Goal: Task Accomplishment & Management: Use online tool/utility

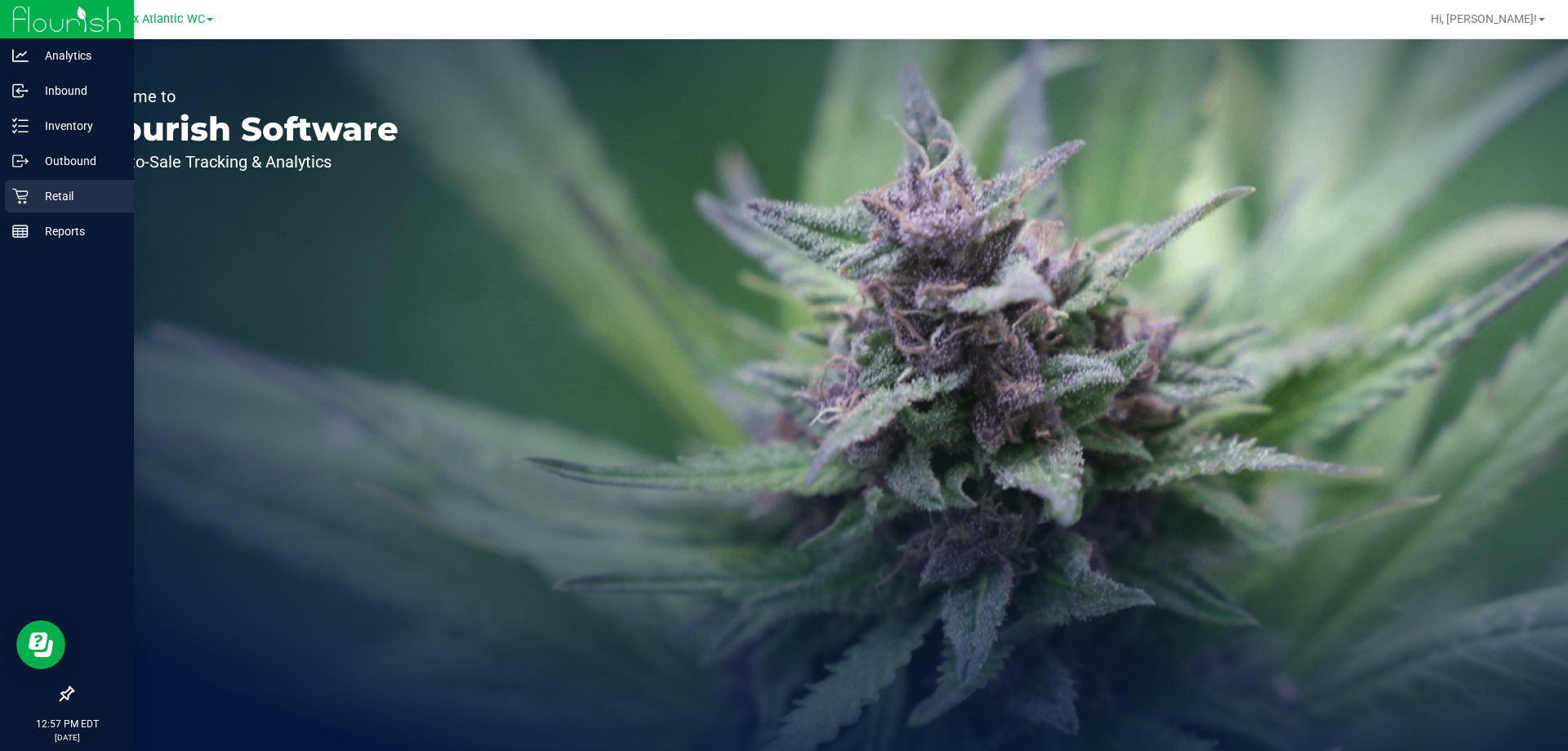
click at [43, 202] on p "Retail" at bounding box center [77, 196] width 98 height 20
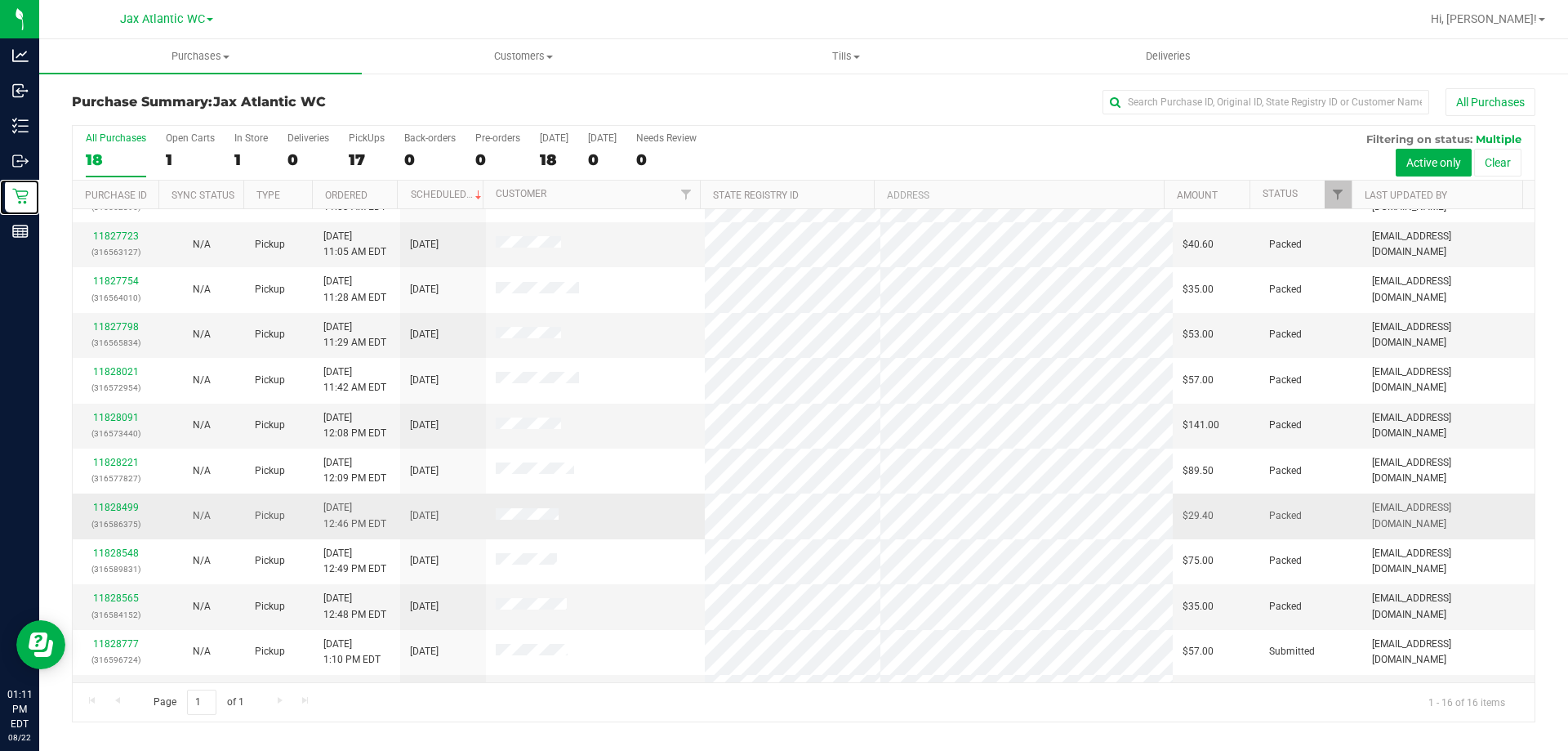
scroll to position [251, 0]
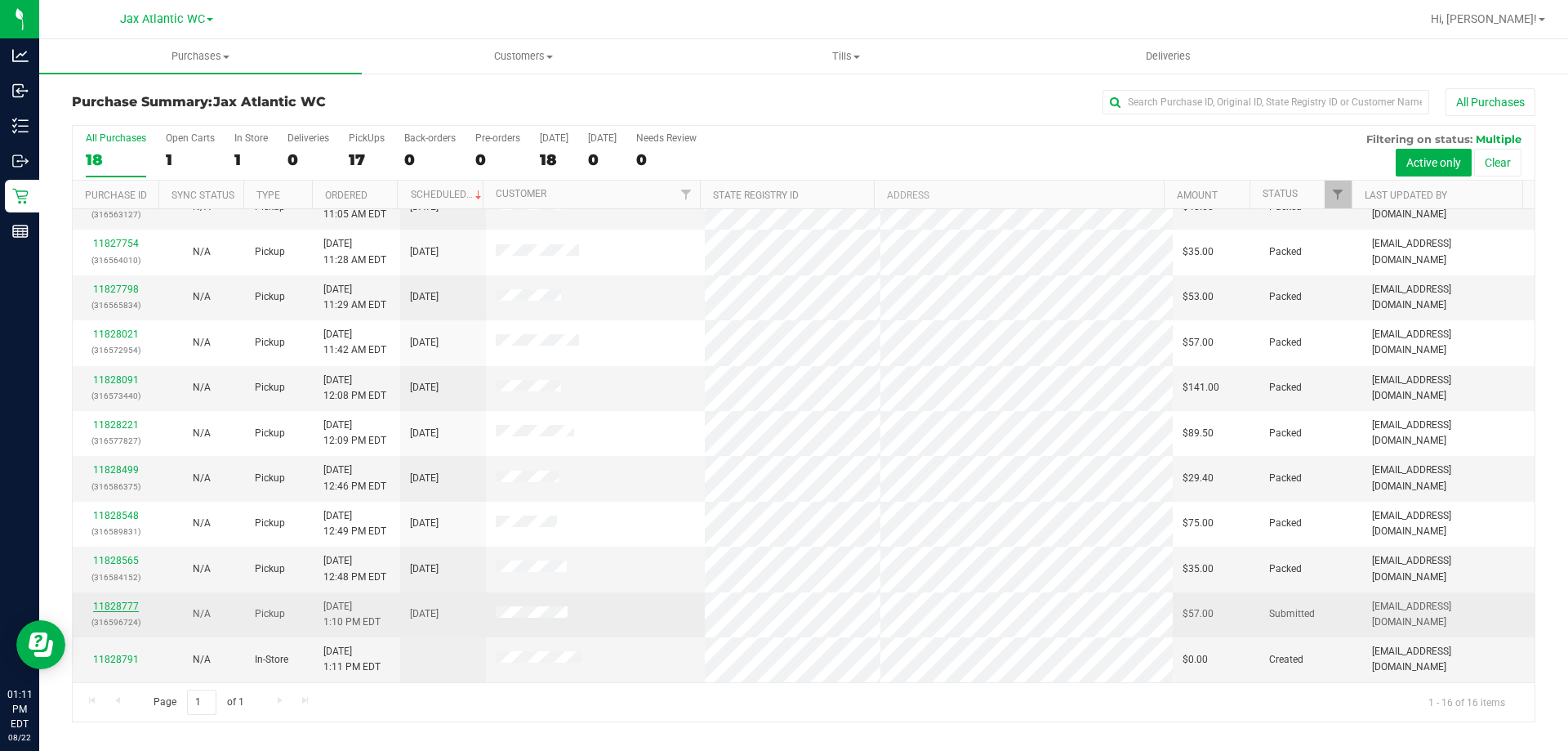
click at [129, 605] on link "11828777" at bounding box center [116, 606] width 46 height 12
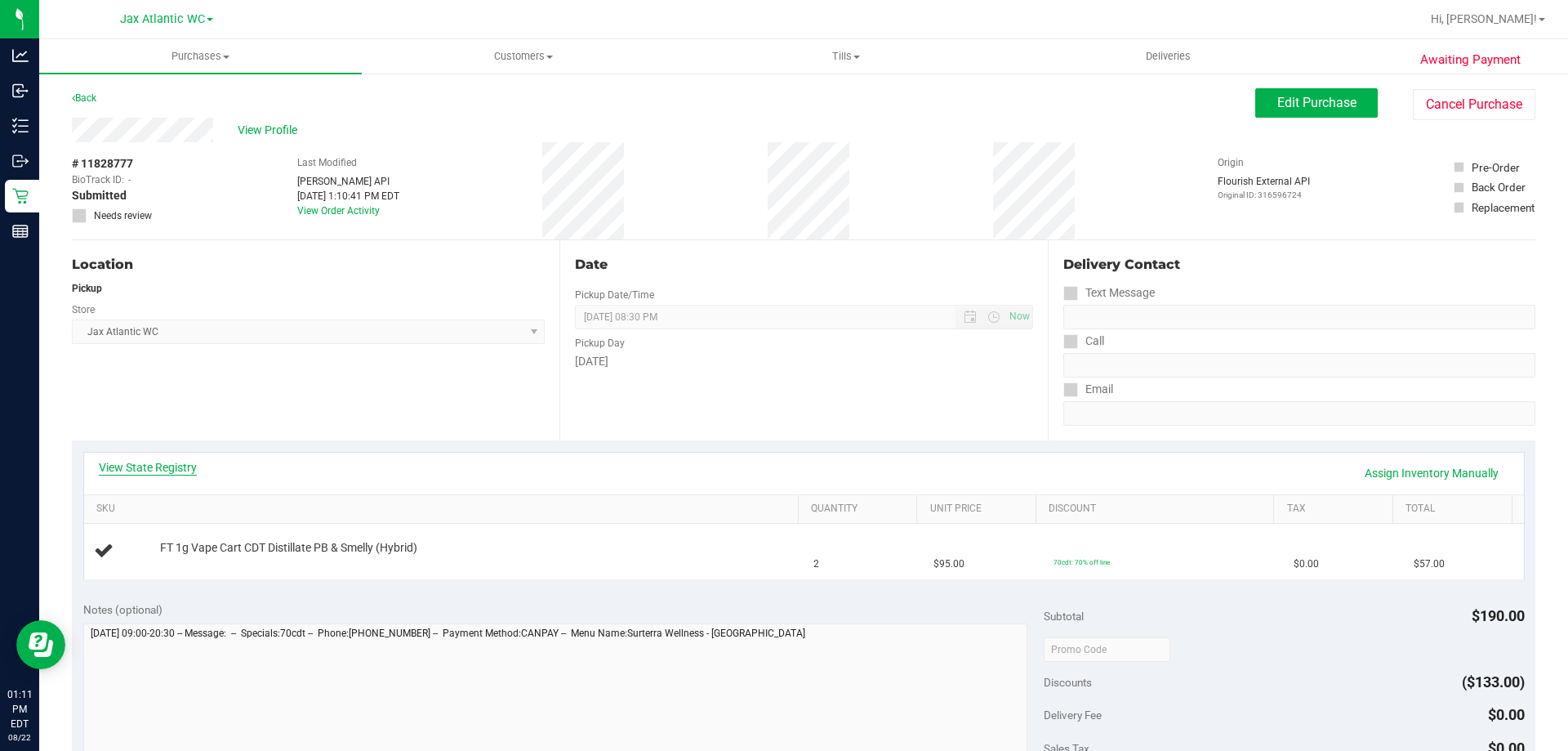
click at [171, 472] on link "View State Registry" at bounding box center [147, 467] width 98 height 16
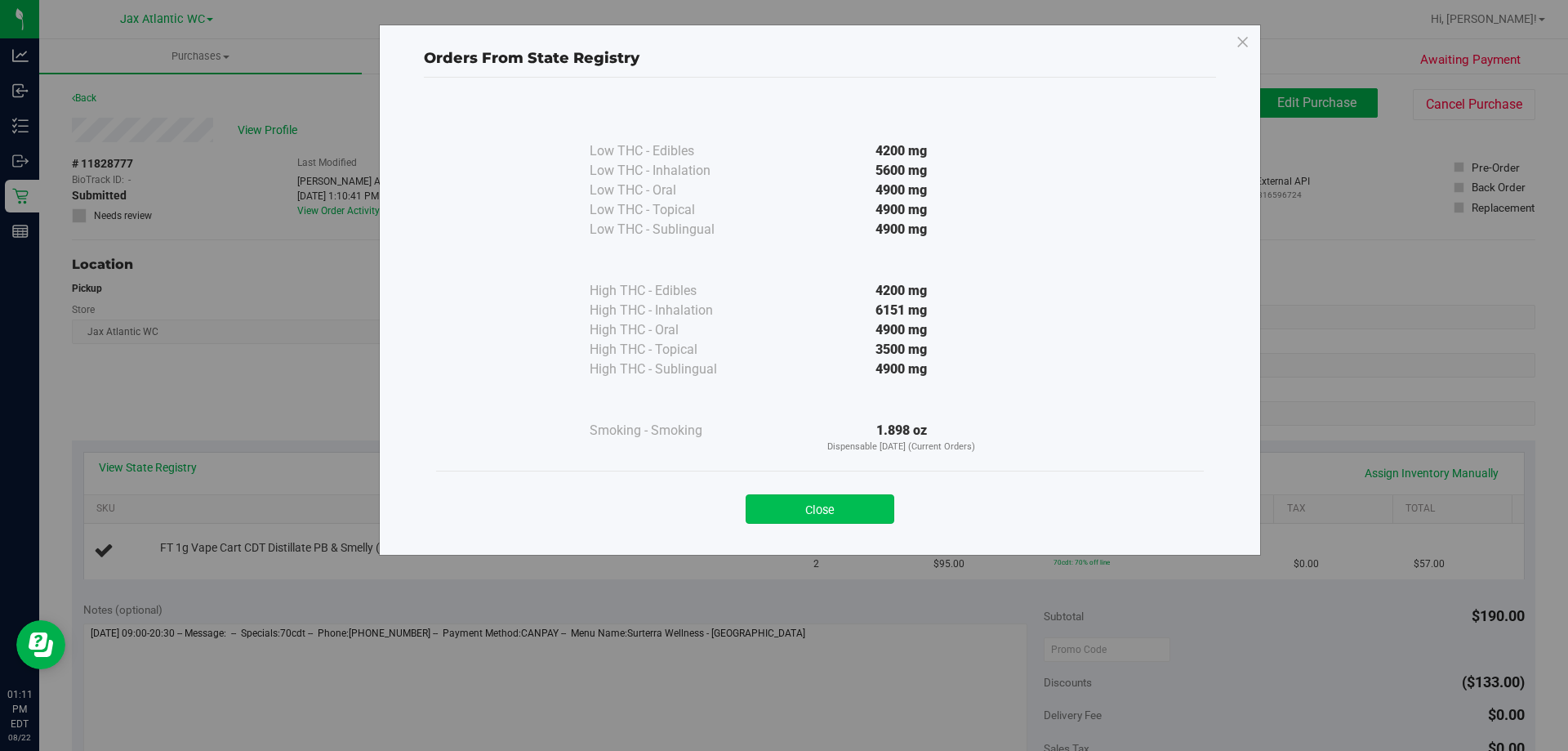
click at [839, 517] on button "Close" at bounding box center [820, 508] width 149 height 29
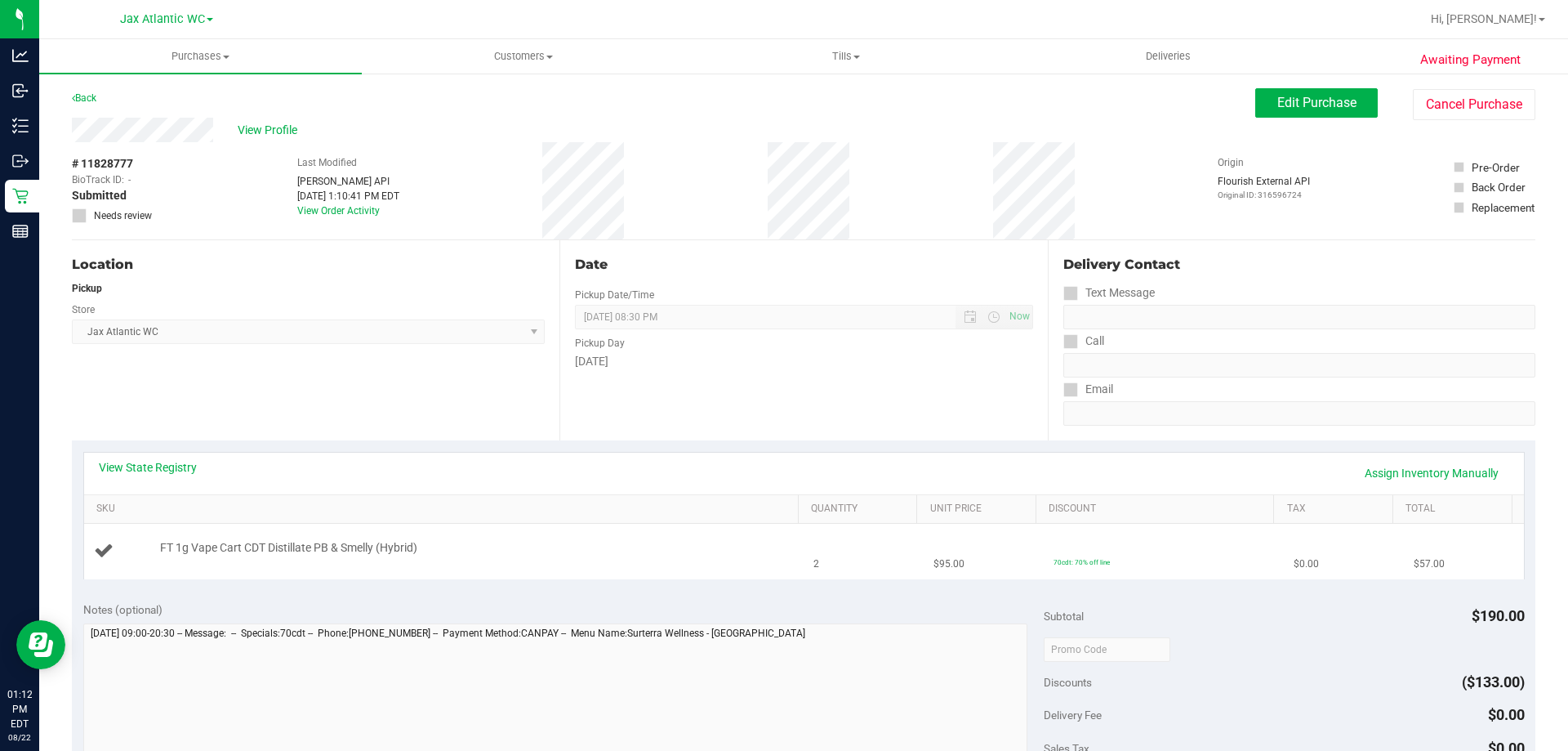
click at [722, 559] on div "FT 1g Vape Cart CDT Distillate PB & Smelly (Hybrid)" at bounding box center [444, 551] width 700 height 22
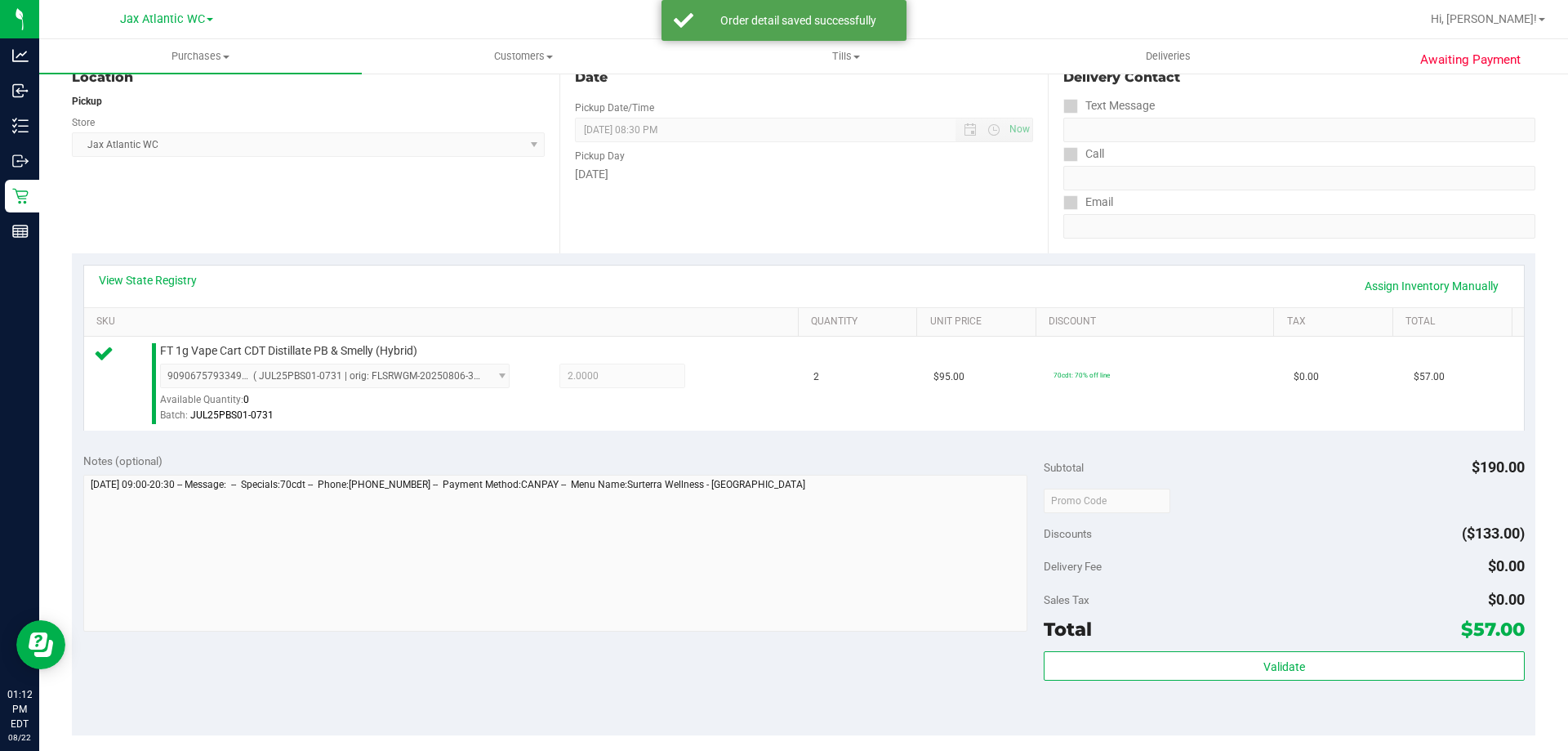
scroll to position [409, 0]
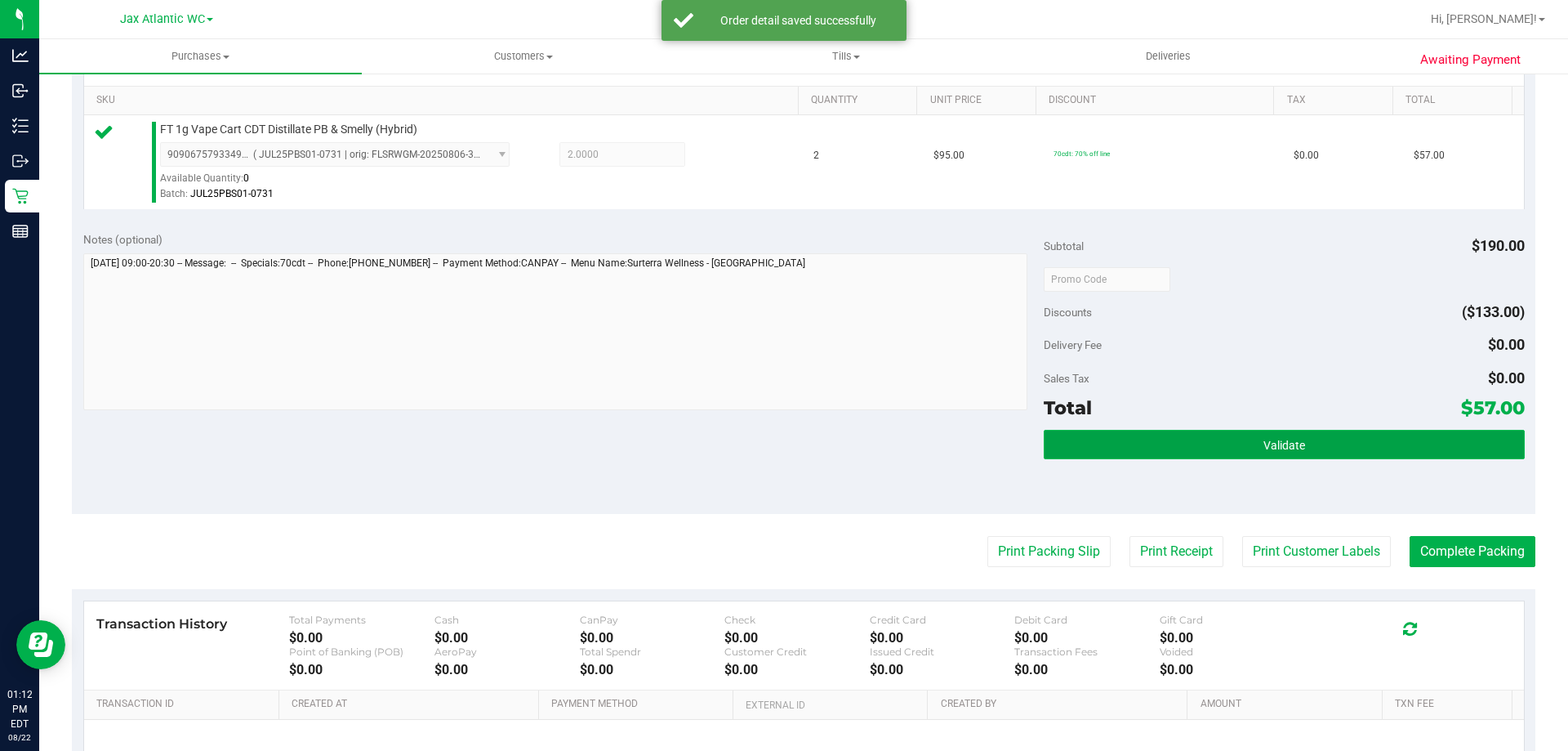
click at [1174, 447] on button "Validate" at bounding box center [1283, 444] width 480 height 29
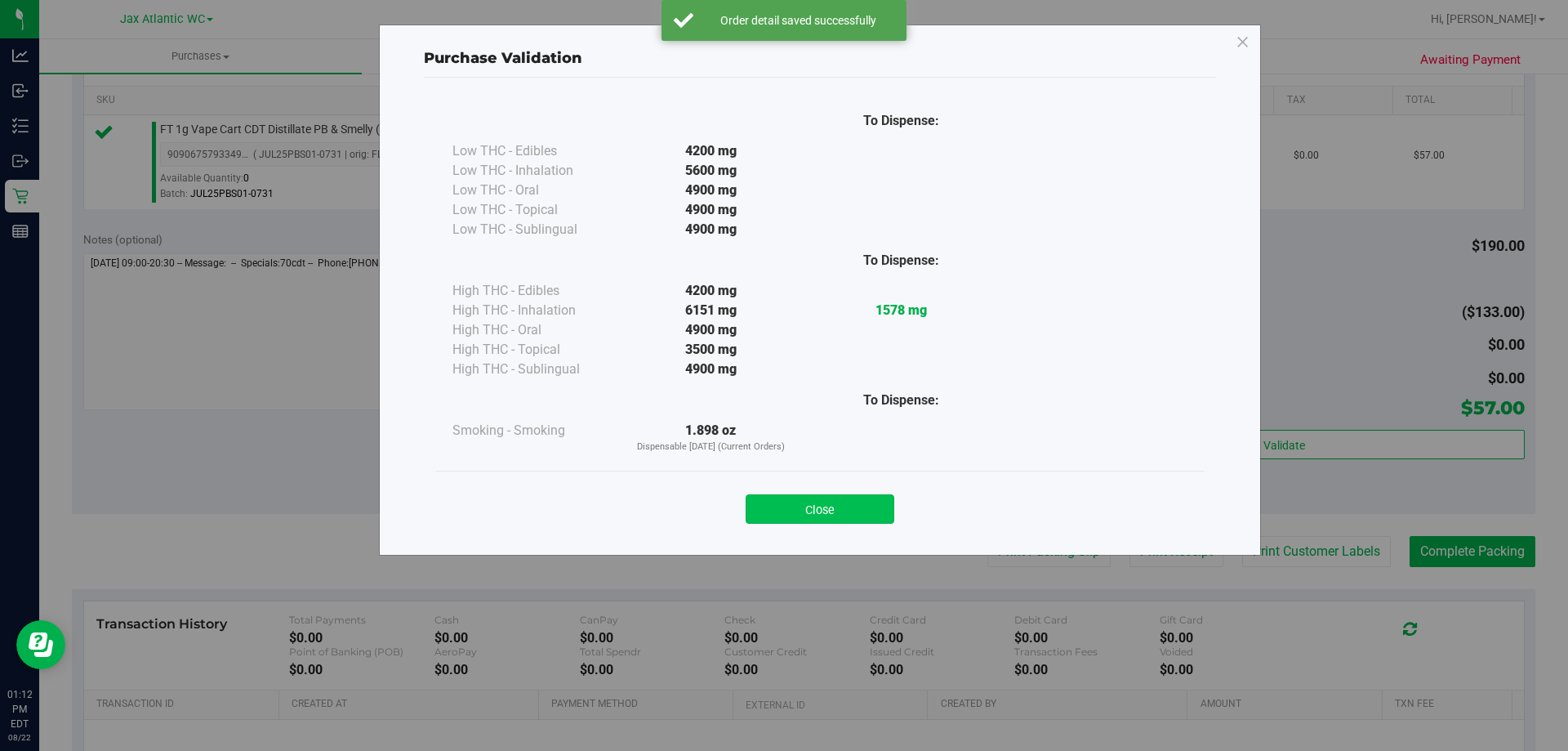
click at [867, 521] on button "Close" at bounding box center [820, 508] width 149 height 29
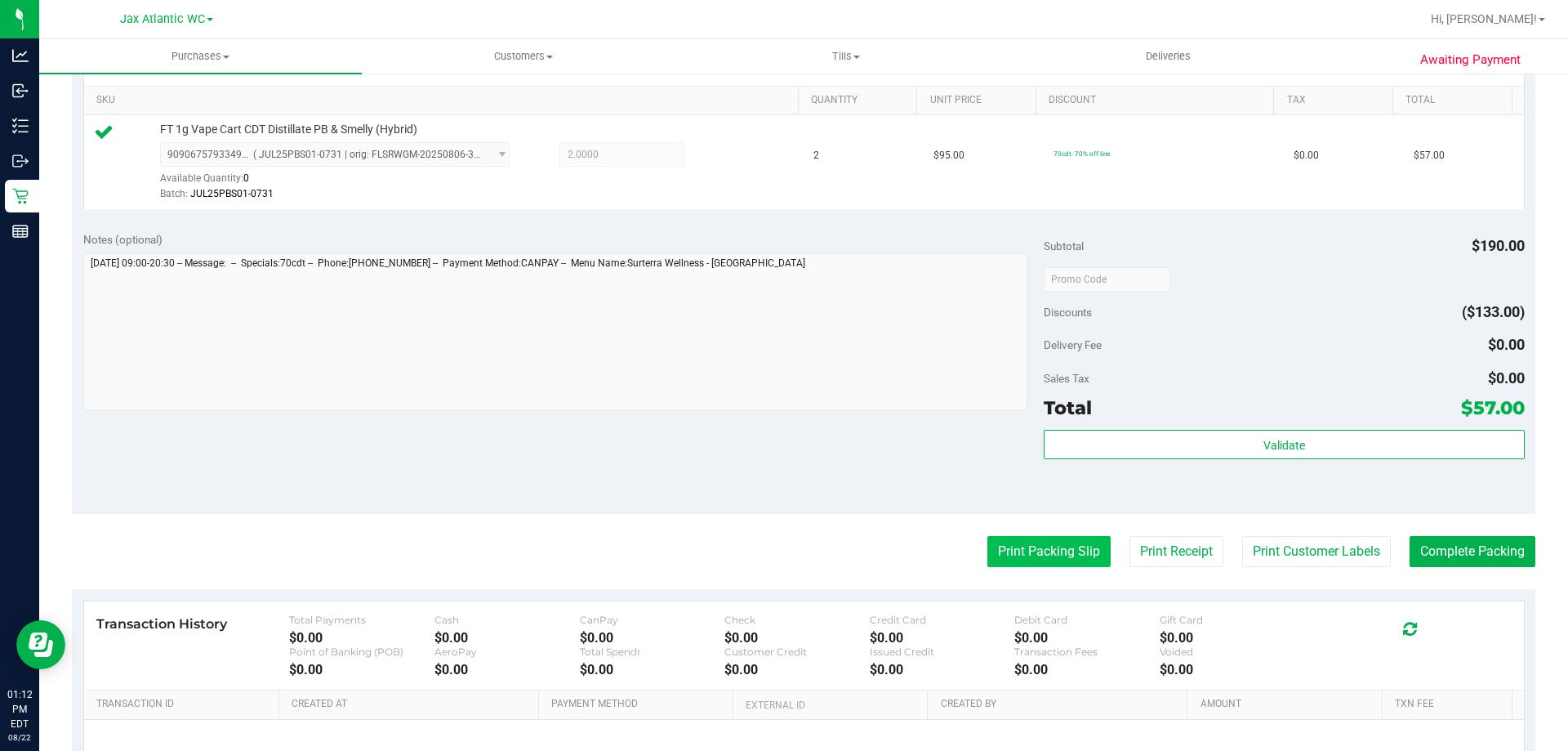
click at [1030, 551] on button "Print Packing Slip" at bounding box center [1049, 551] width 123 height 31
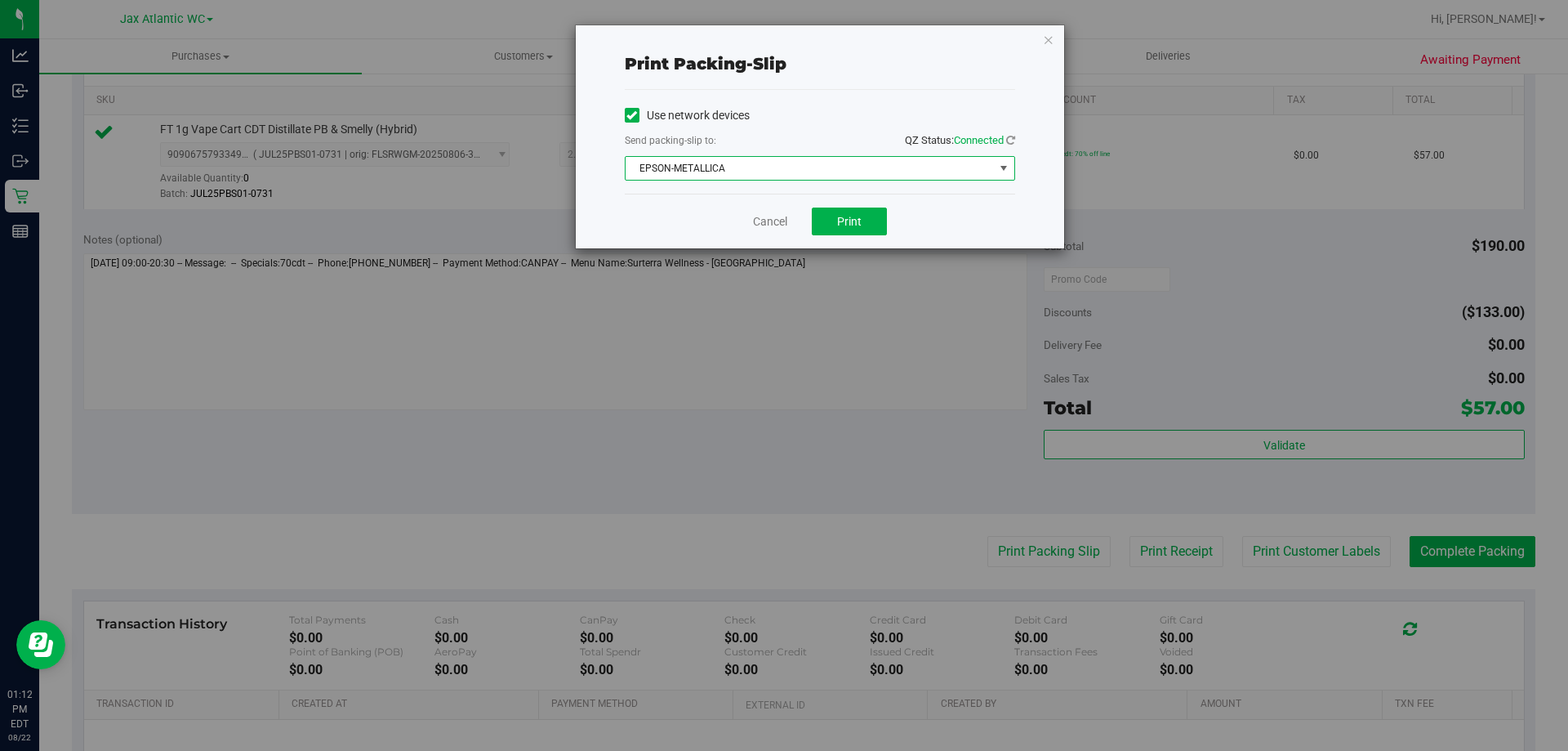
click at [798, 164] on span "EPSON-METALLICA" at bounding box center [809, 168] width 368 height 23
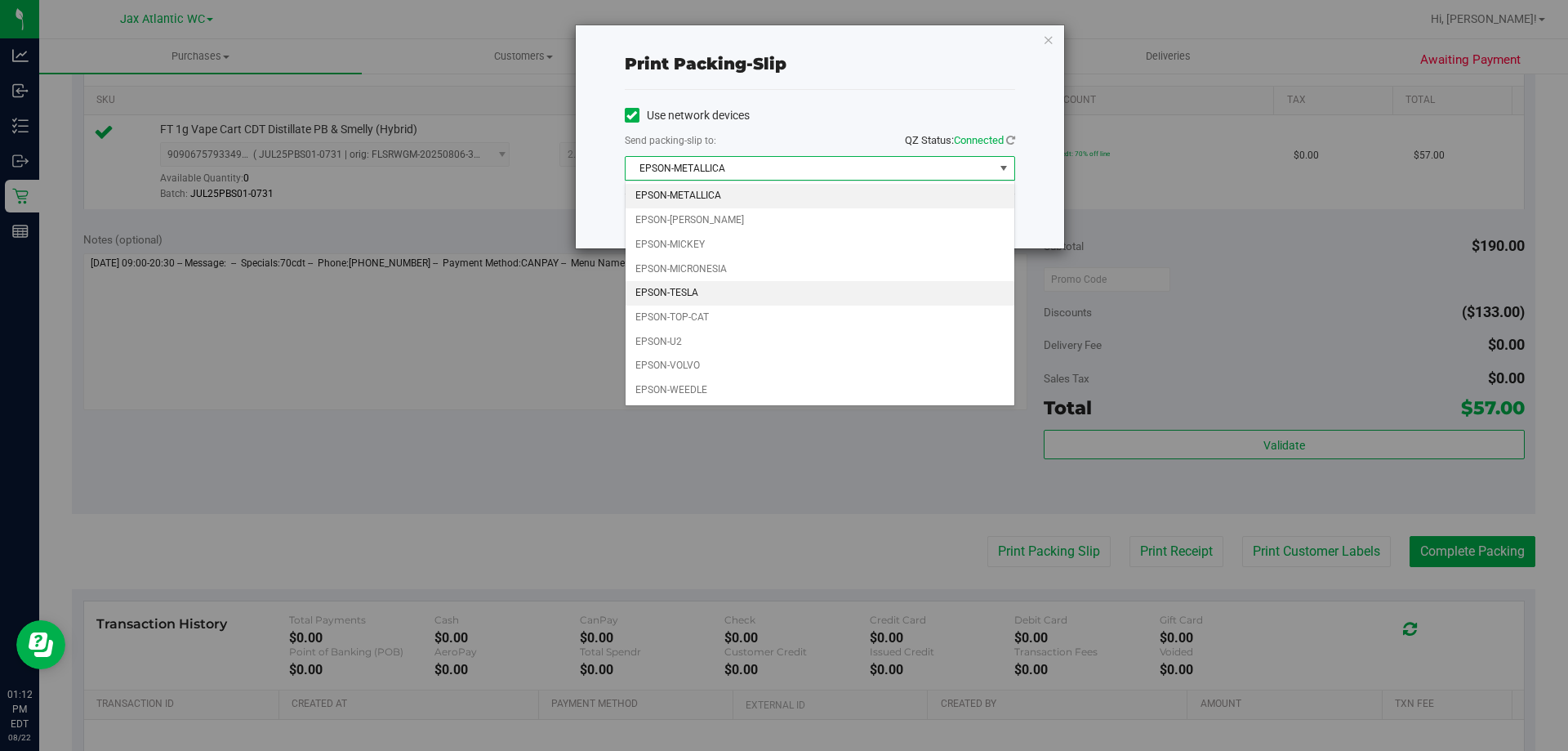
click at [706, 294] on li "EPSON-TESLA" at bounding box center [820, 293] width 388 height 25
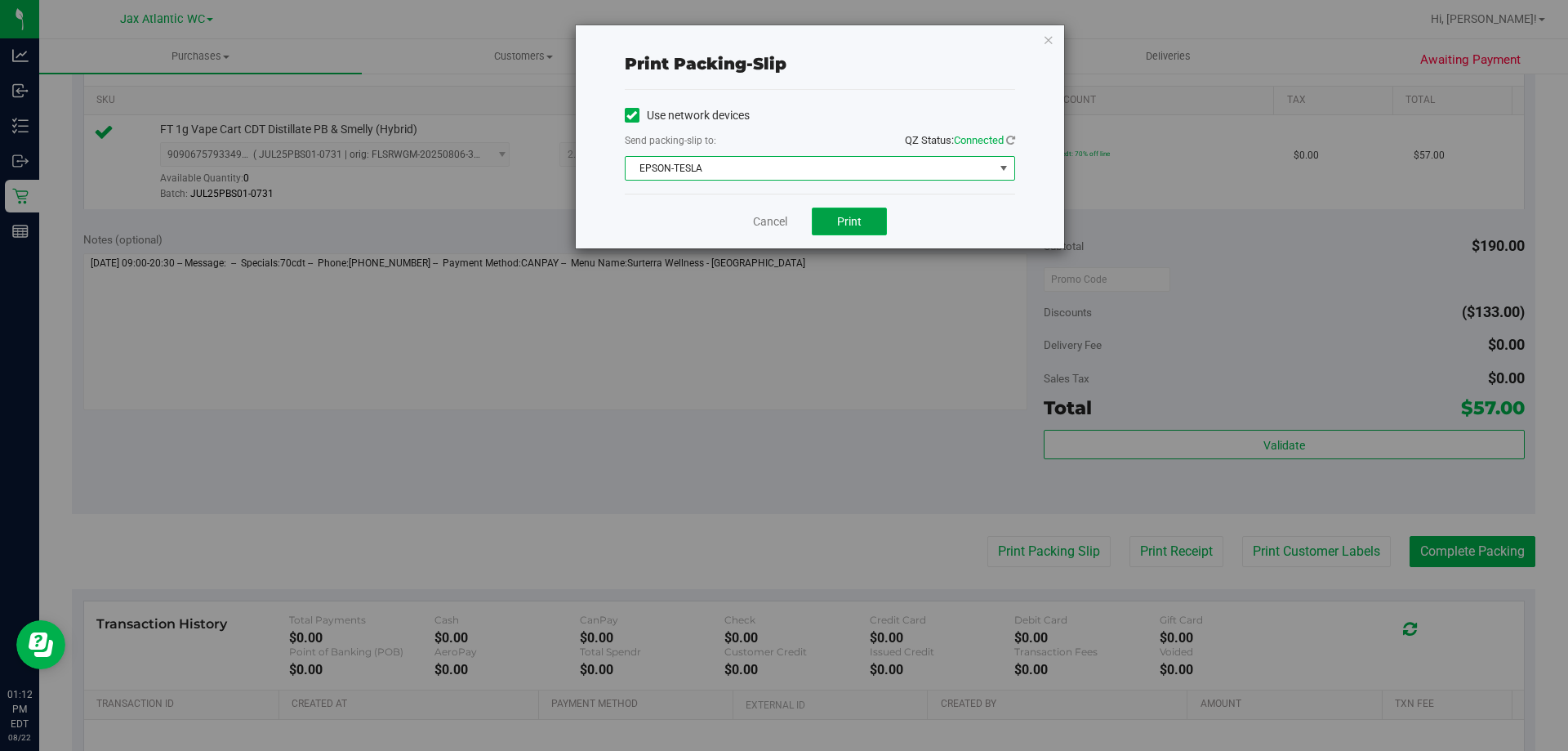
click at [839, 218] on span "Print" at bounding box center [849, 221] width 25 height 13
click at [771, 216] on link "Cancel" at bounding box center [769, 221] width 35 height 17
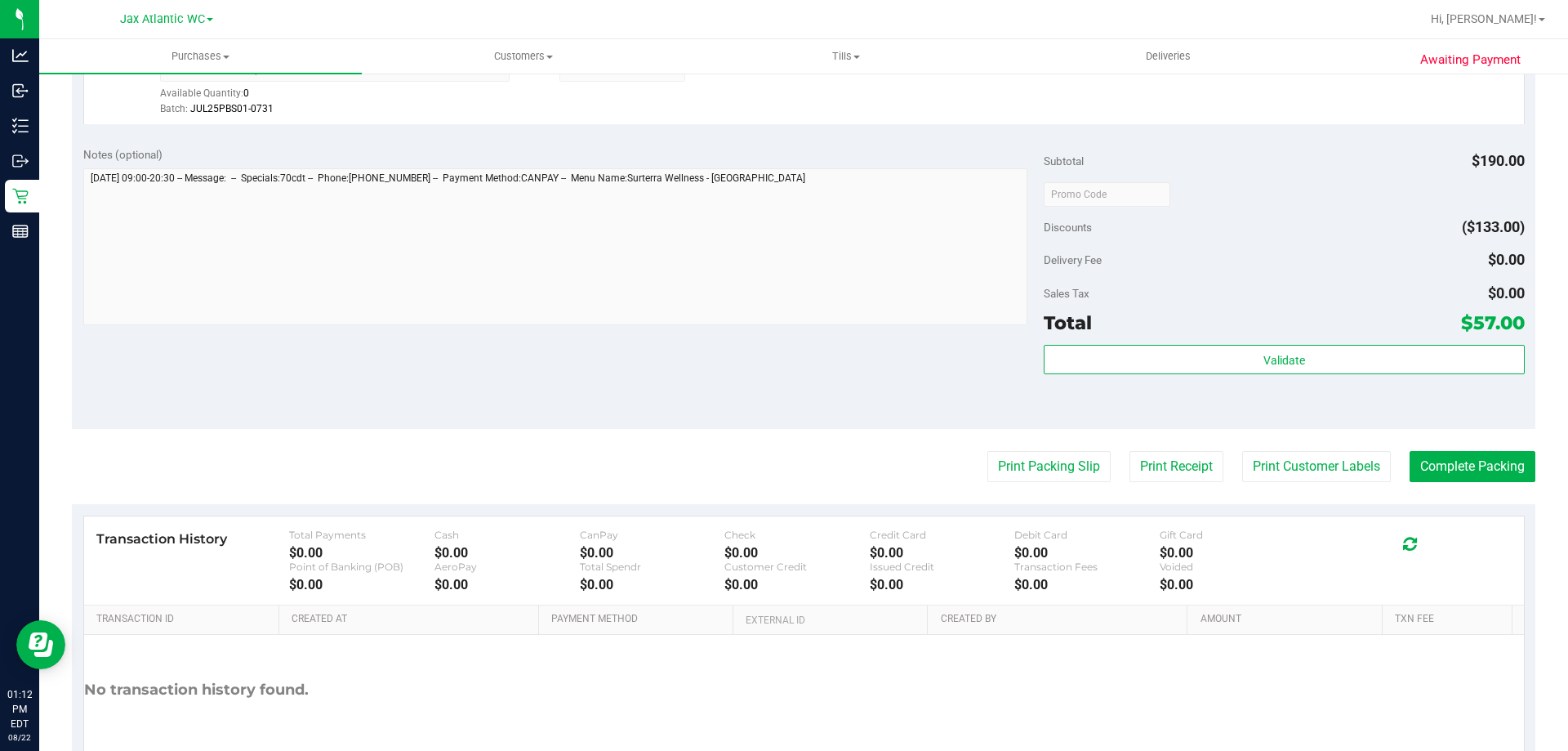
scroll to position [572, 0]
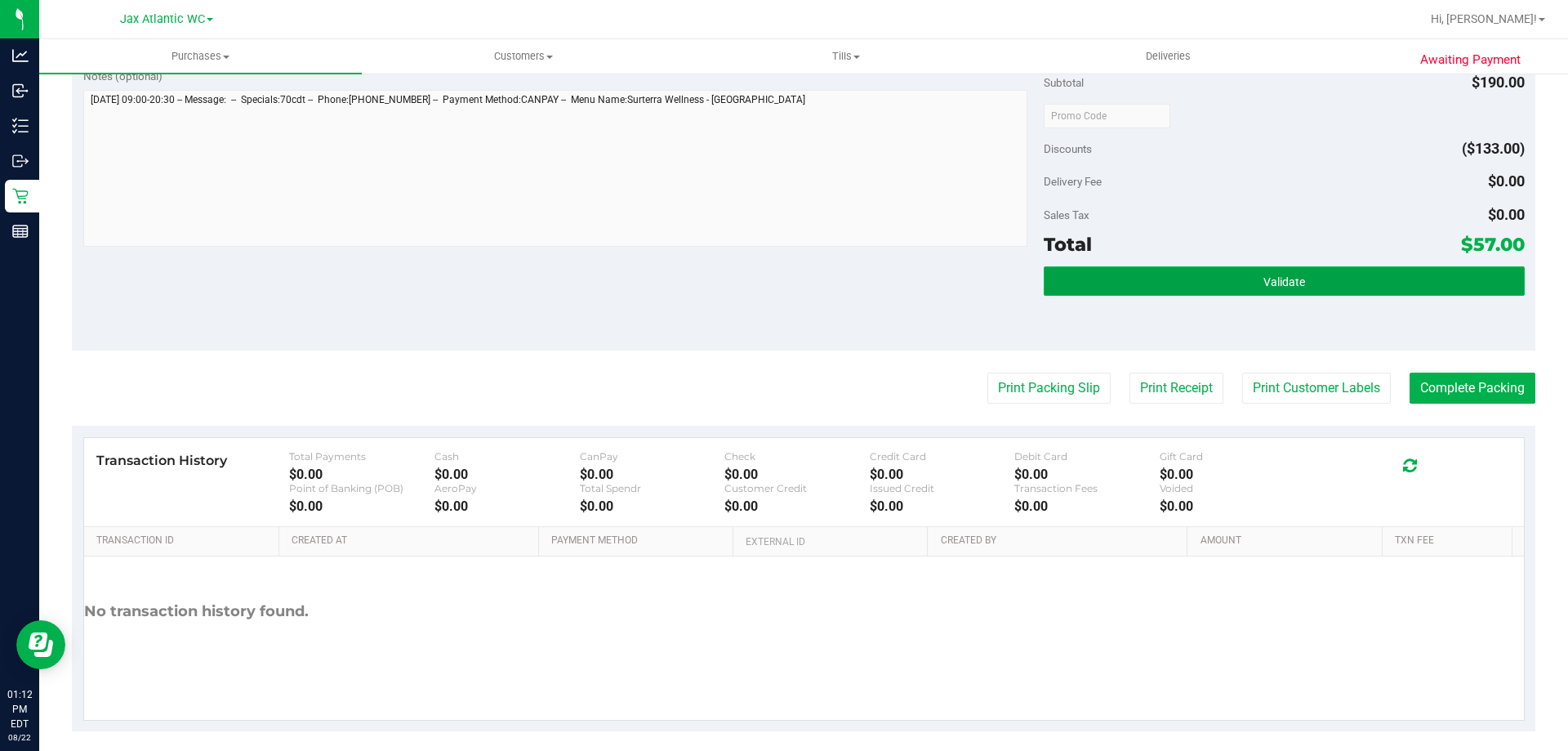
click at [1352, 270] on button "Validate" at bounding box center [1283, 280] width 480 height 29
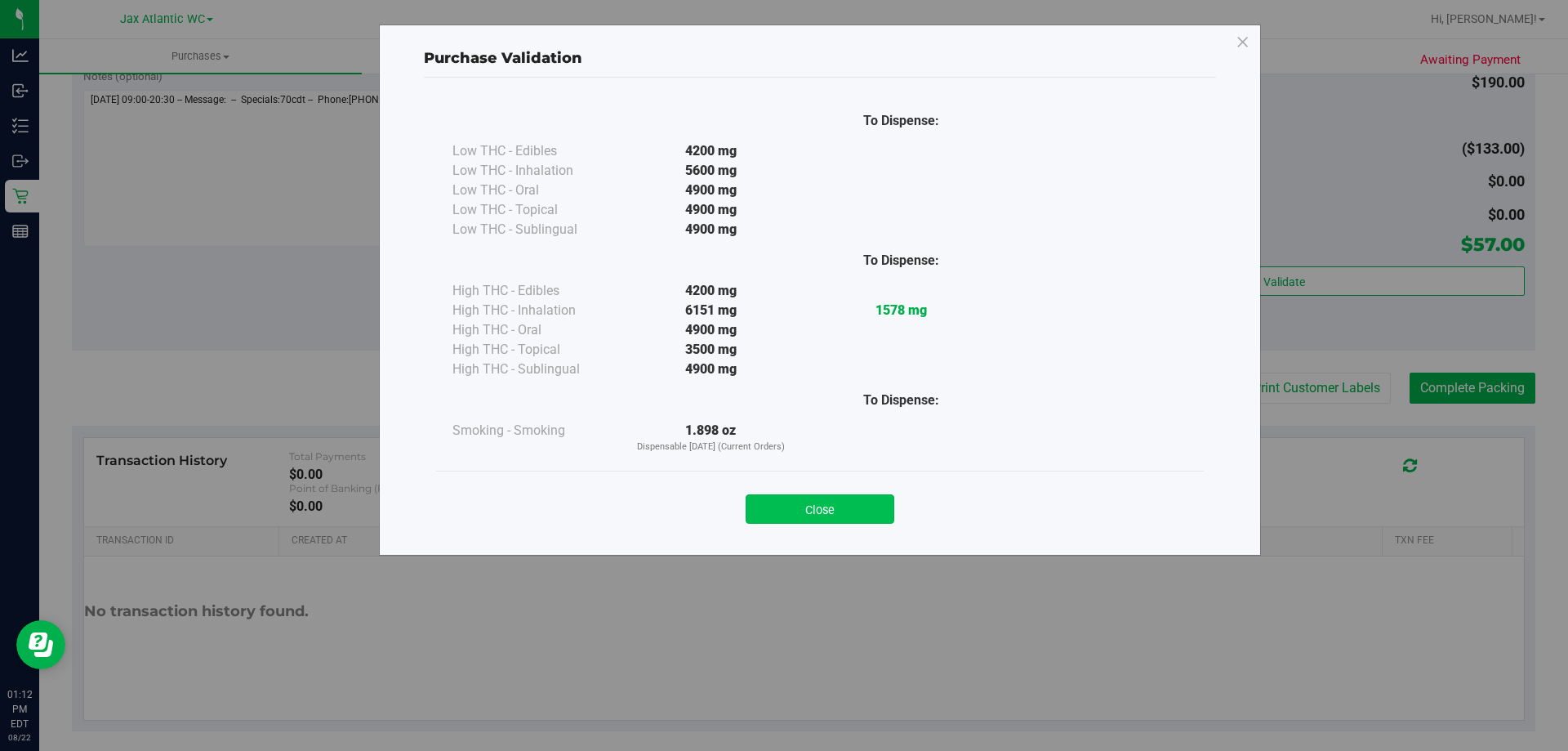
click at [847, 509] on button "Close" at bounding box center [820, 508] width 149 height 29
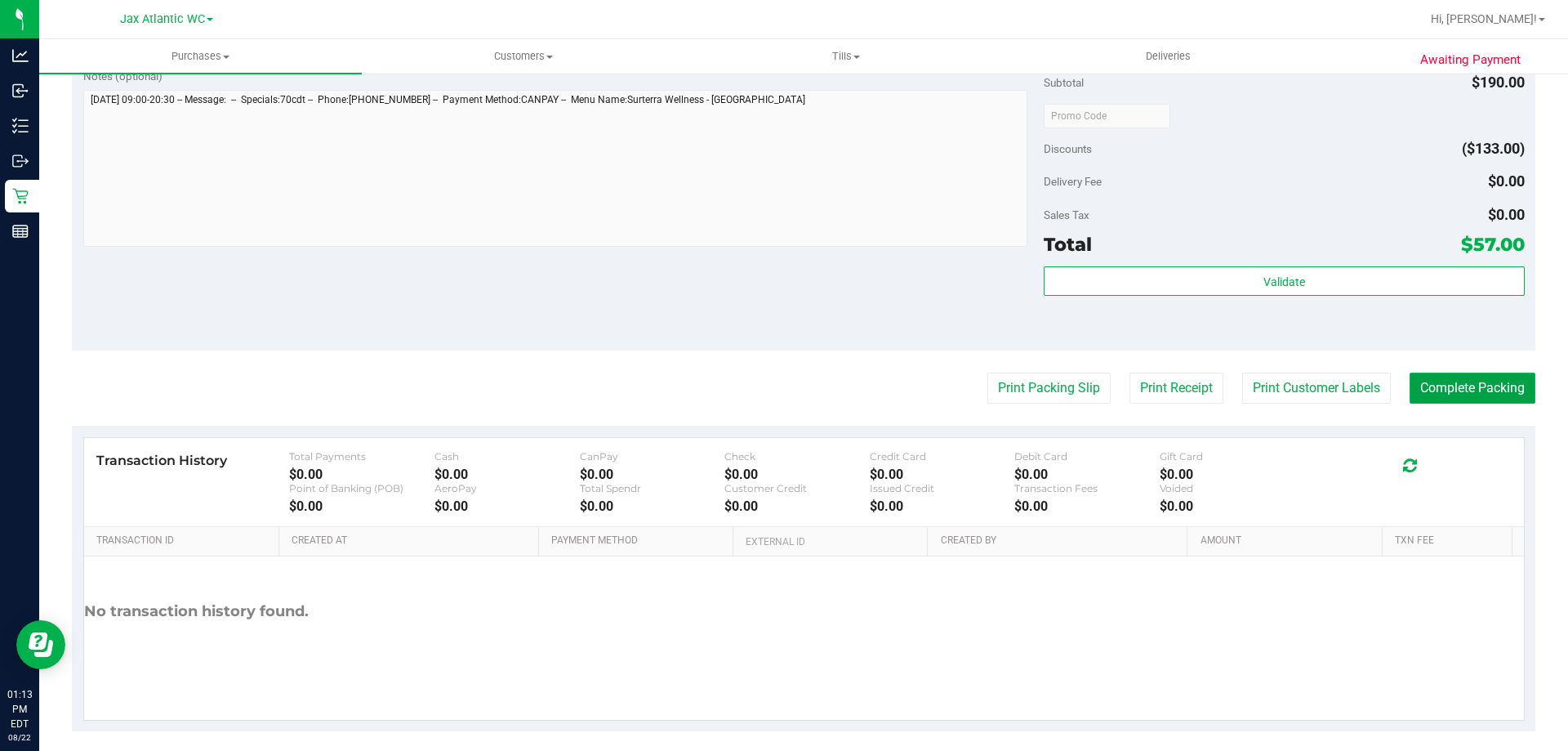
click at [1451, 392] on button "Complete Packing" at bounding box center [1472, 387] width 126 height 31
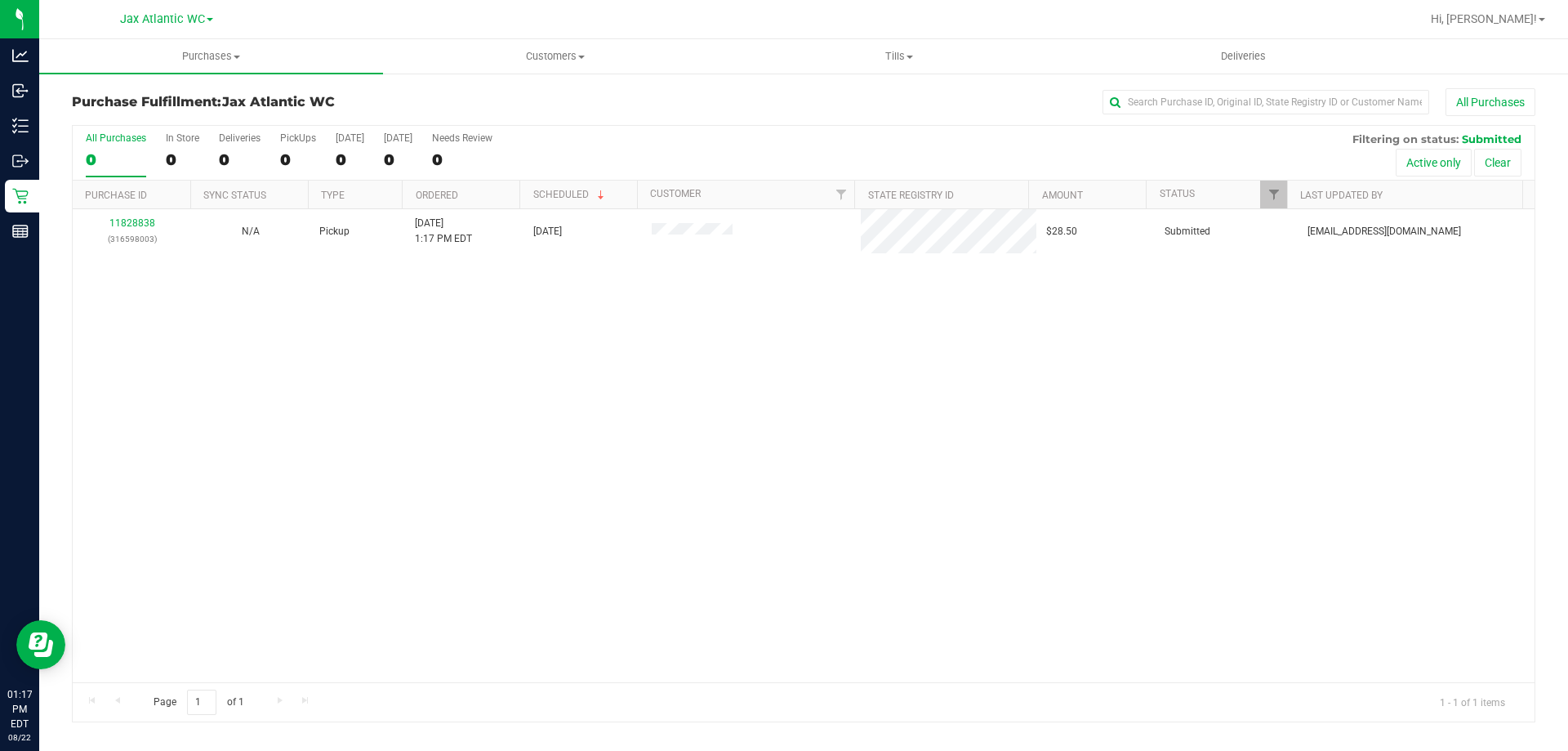
click at [597, 316] on div "11828838 (316598003) N/A Pickup 8/22/2025 1:17 PM EDT 8/22/2025 $28.50 Submitte…" at bounding box center [803, 445] width 1462 height 473
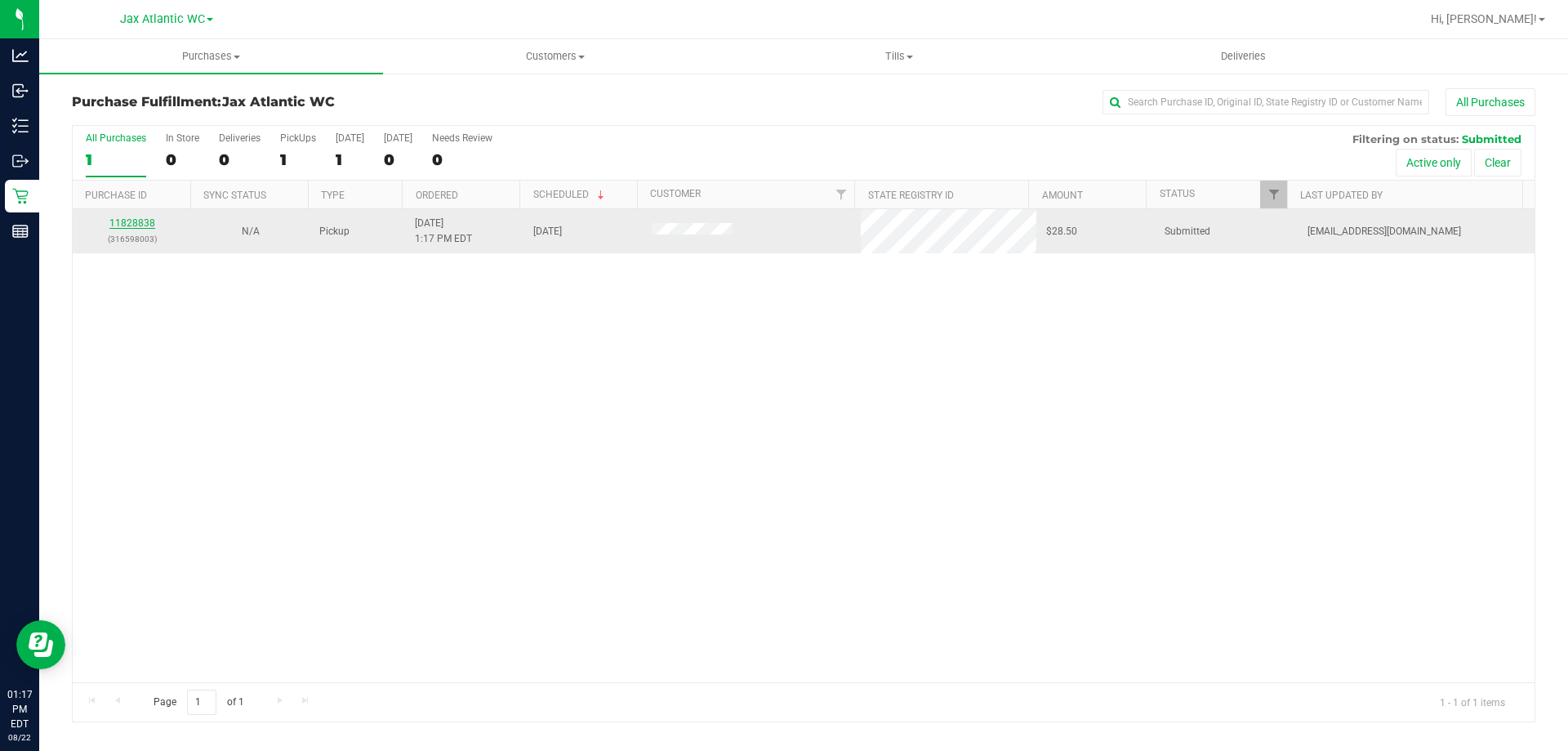
click at [150, 224] on link "11828838" at bounding box center [132, 223] width 46 height 12
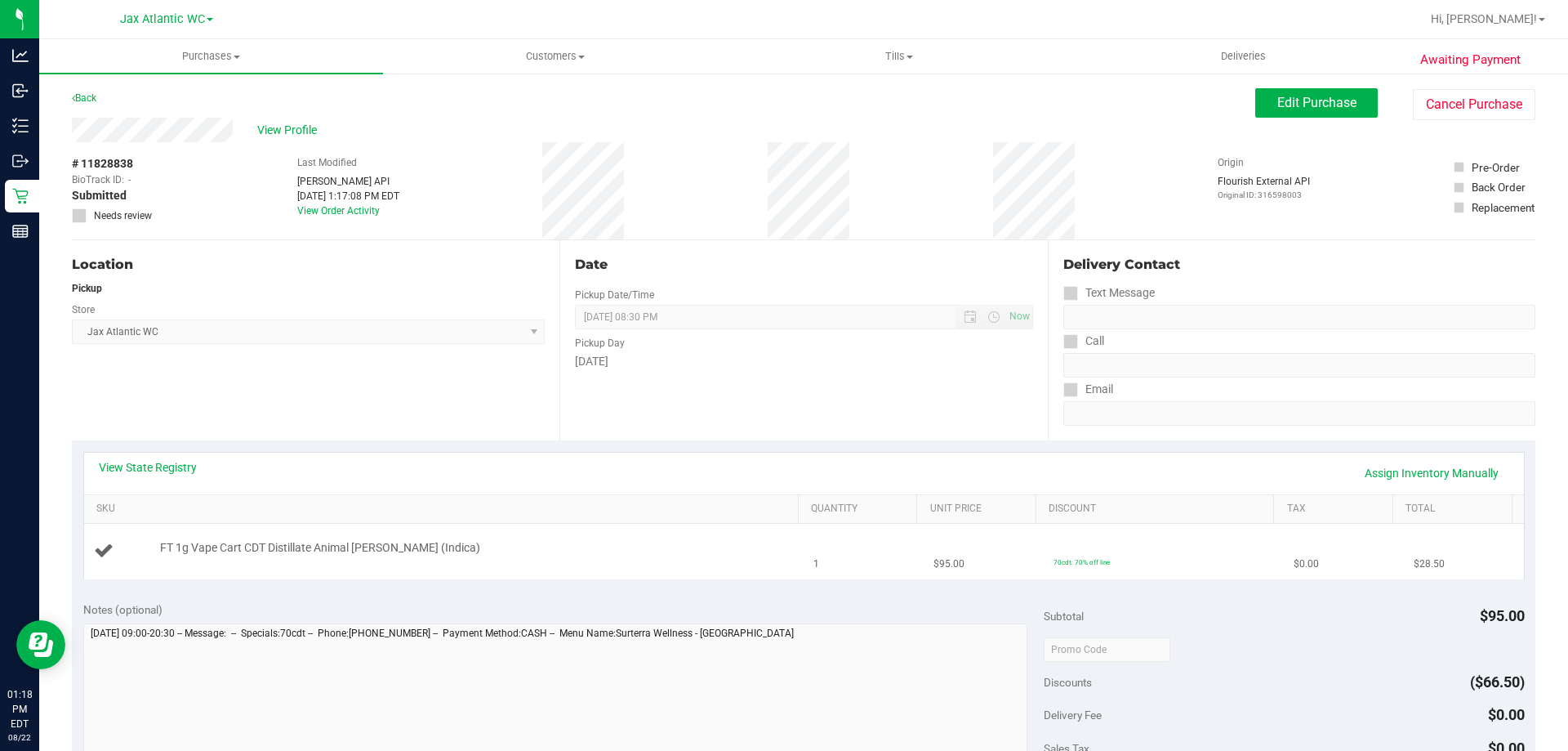
click at [627, 538] on td "FT 1g Vape Cart CDT Distillate Animal Larry (Indica)" at bounding box center [444, 551] width 720 height 55
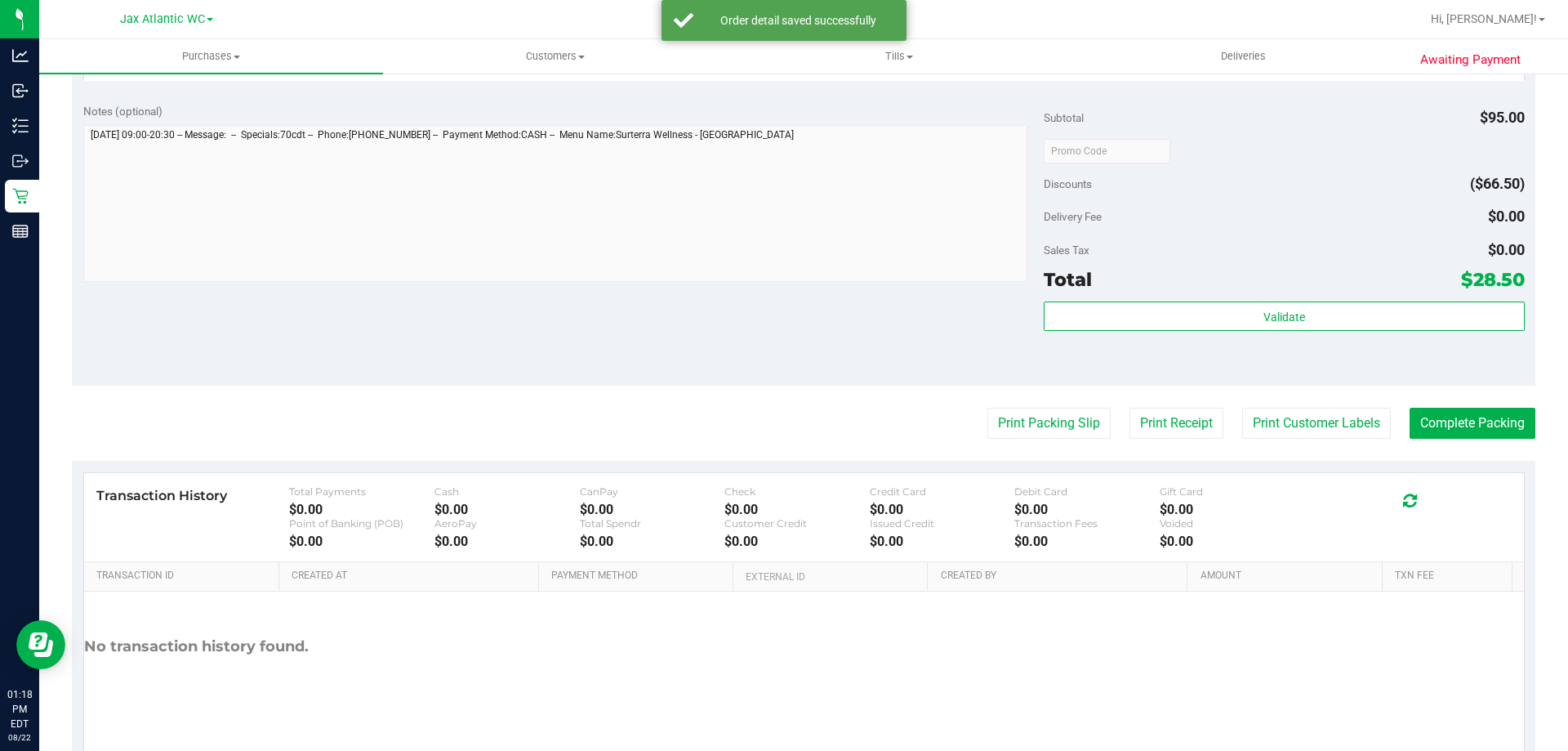
scroll to position [585, 0]
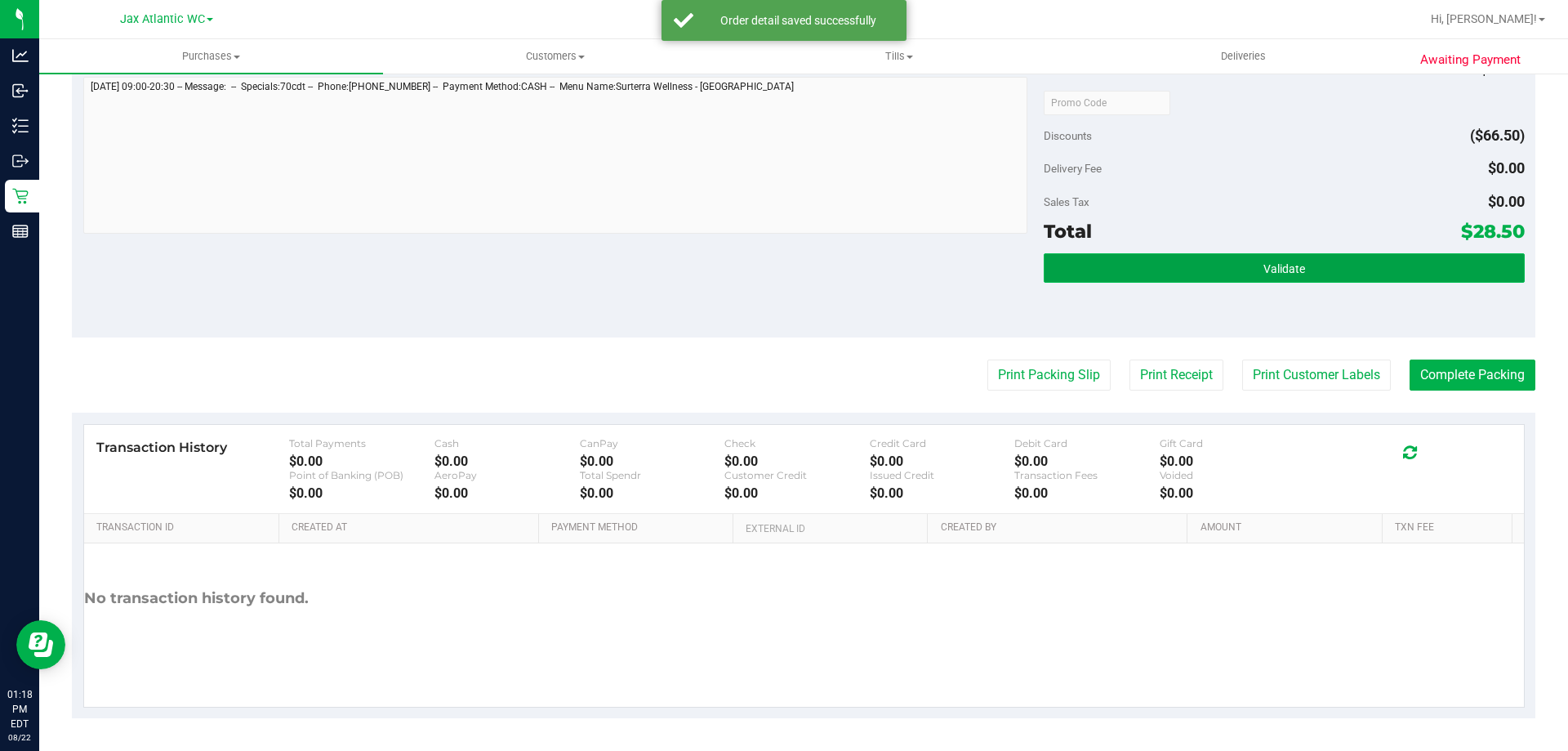
click at [1336, 256] on button "Validate" at bounding box center [1283, 268] width 480 height 29
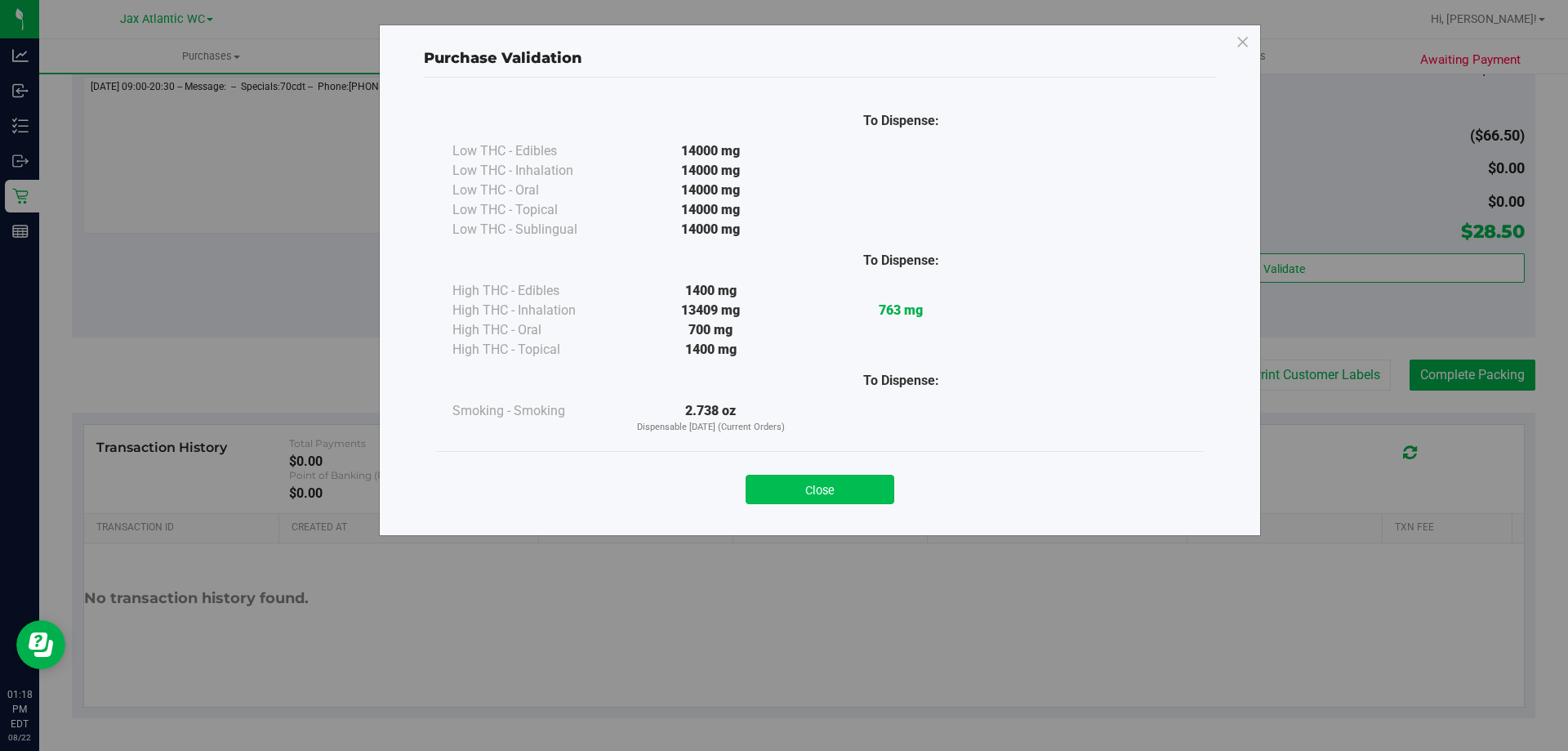
click at [865, 497] on button "Close" at bounding box center [820, 489] width 149 height 29
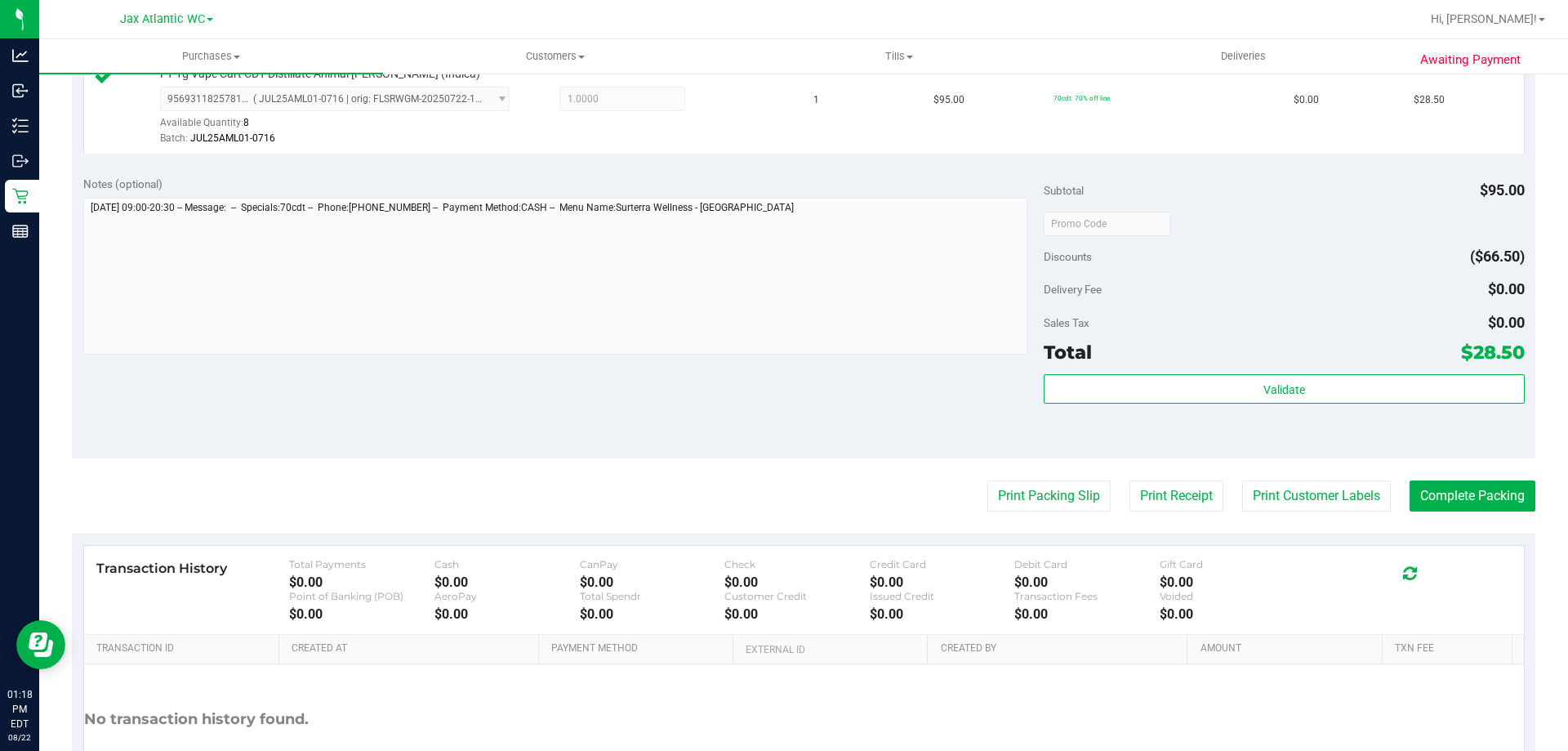
scroll to position [258, 0]
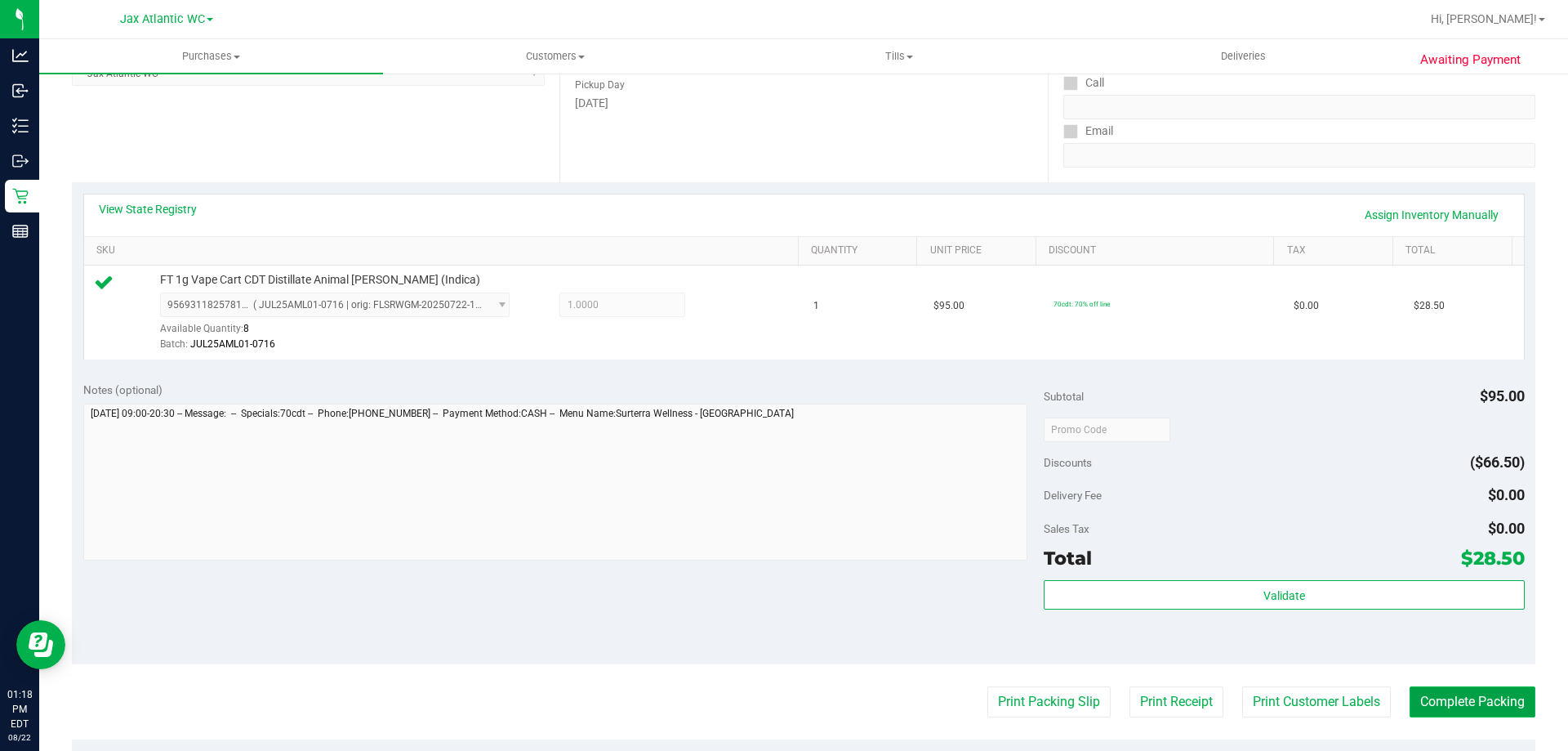
click at [1443, 689] on button "Complete Packing" at bounding box center [1472, 701] width 126 height 31
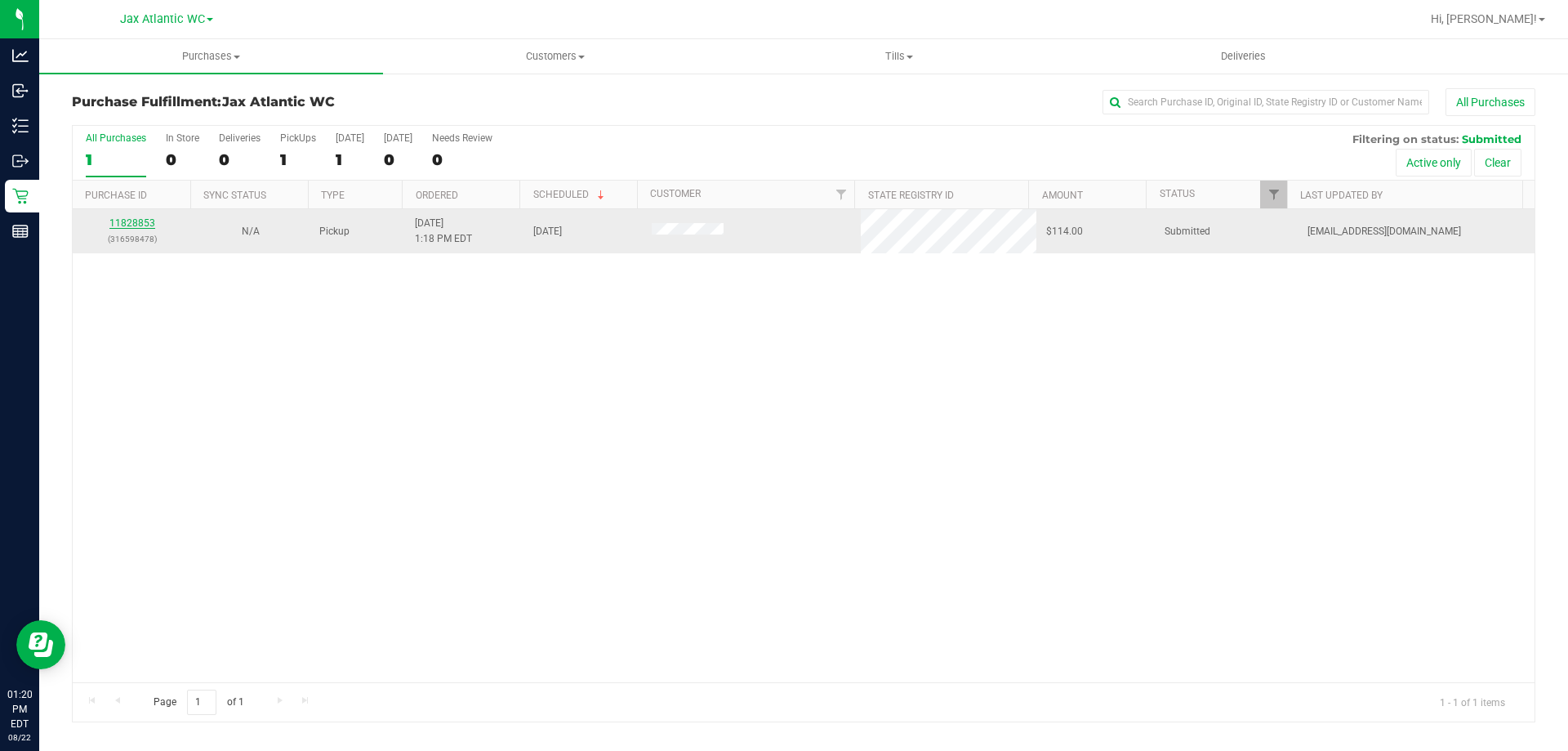
click at [124, 223] on link "11828853" at bounding box center [132, 223] width 46 height 12
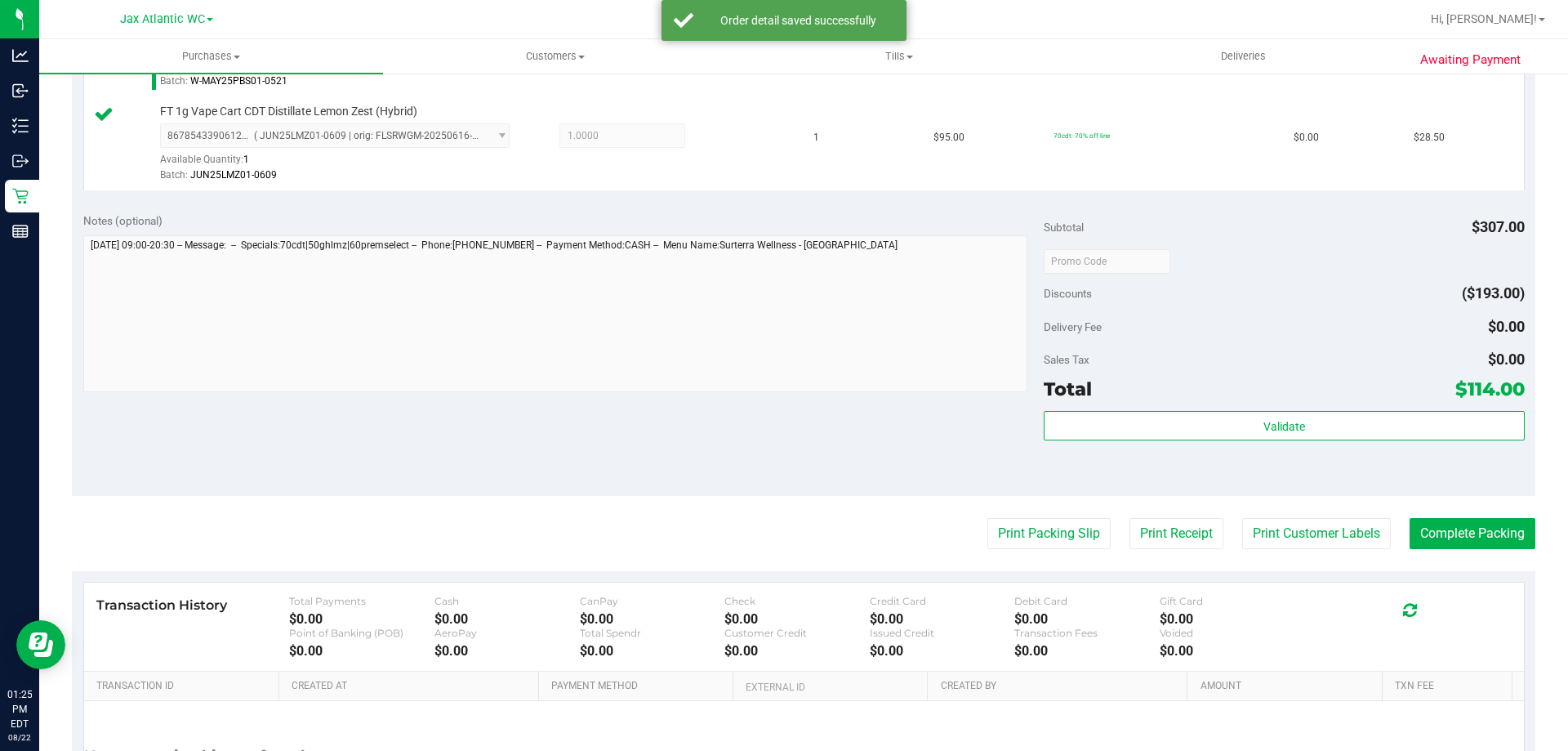
scroll to position [817, 0]
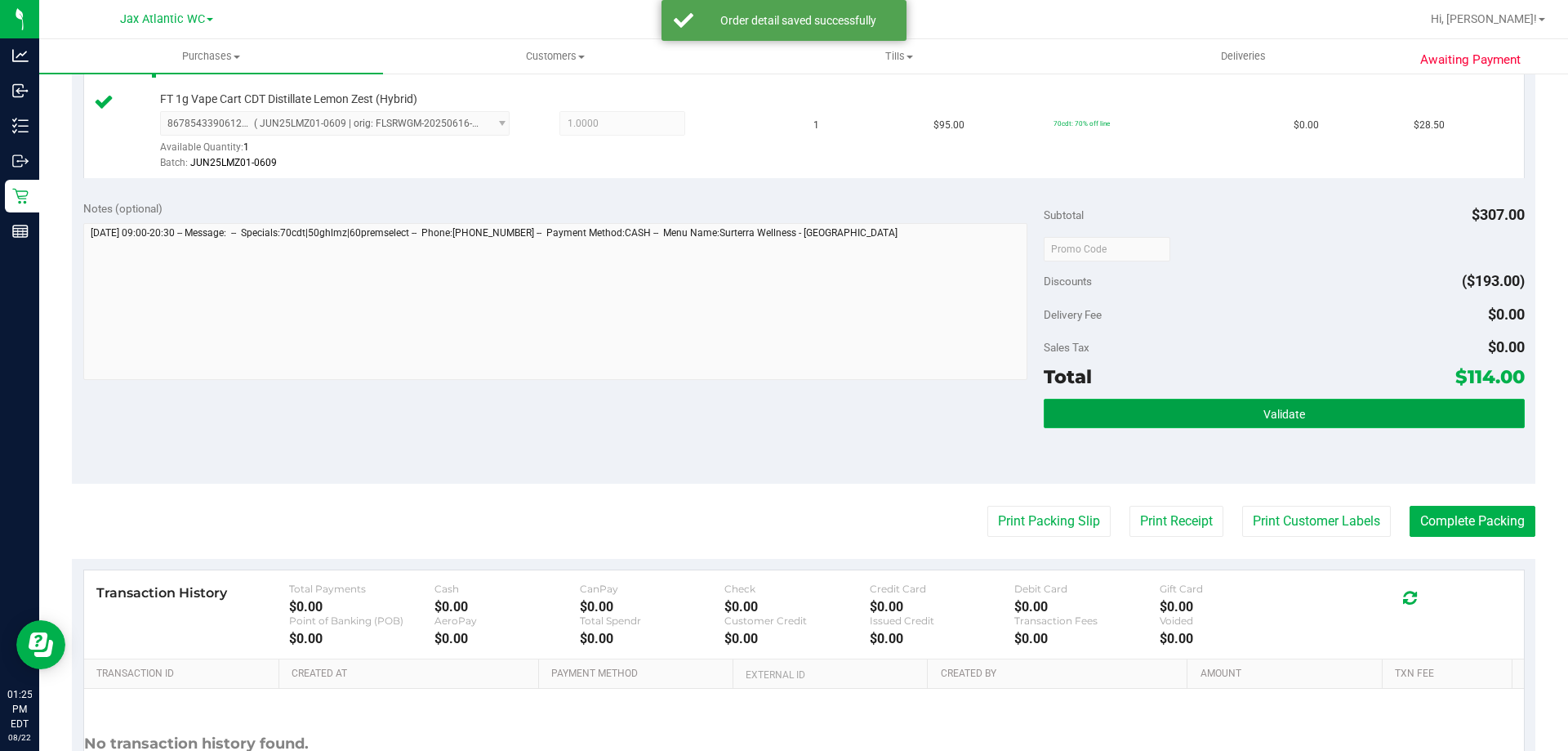
click at [1252, 401] on button "Validate" at bounding box center [1283, 413] width 480 height 29
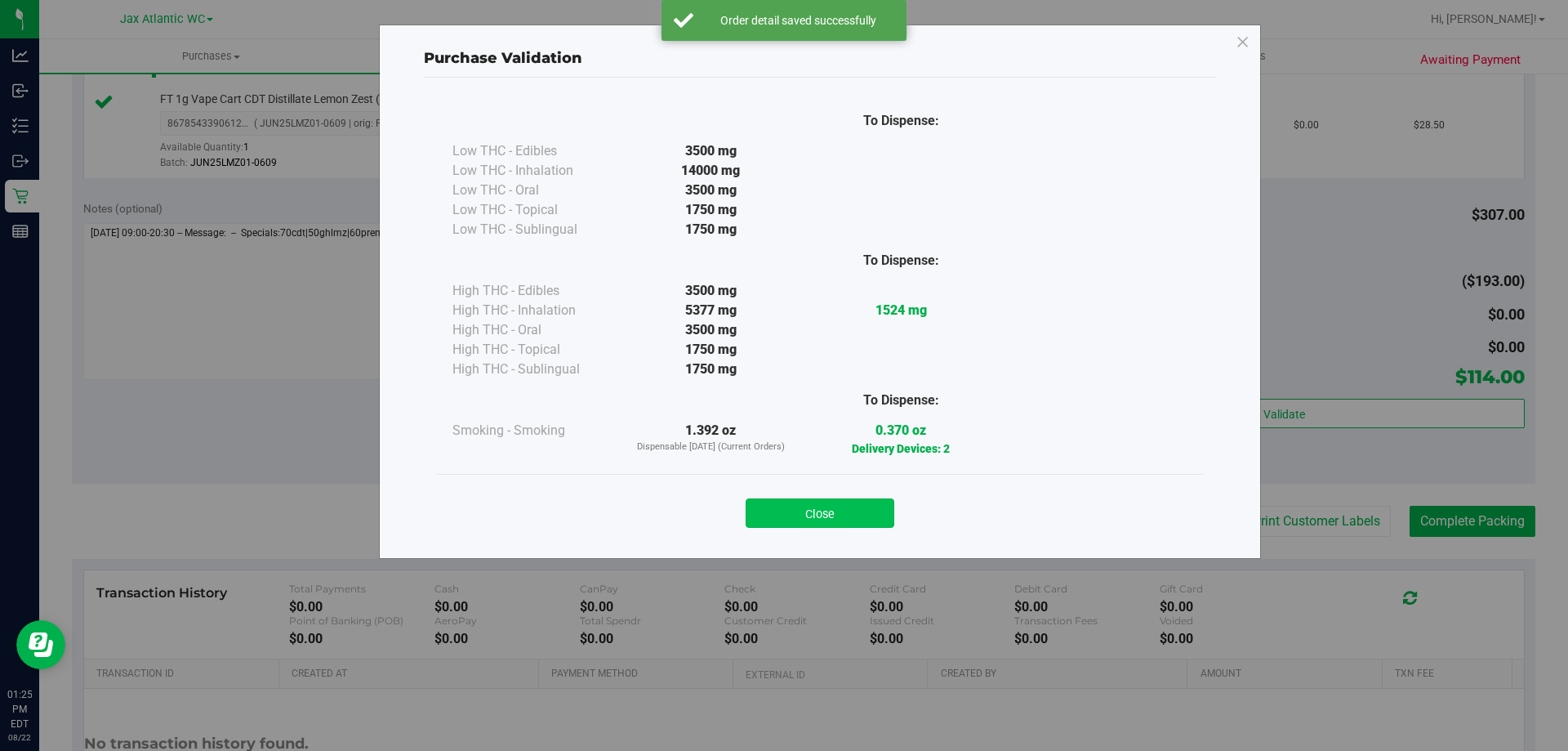
click at [832, 517] on button "Close" at bounding box center [820, 512] width 149 height 29
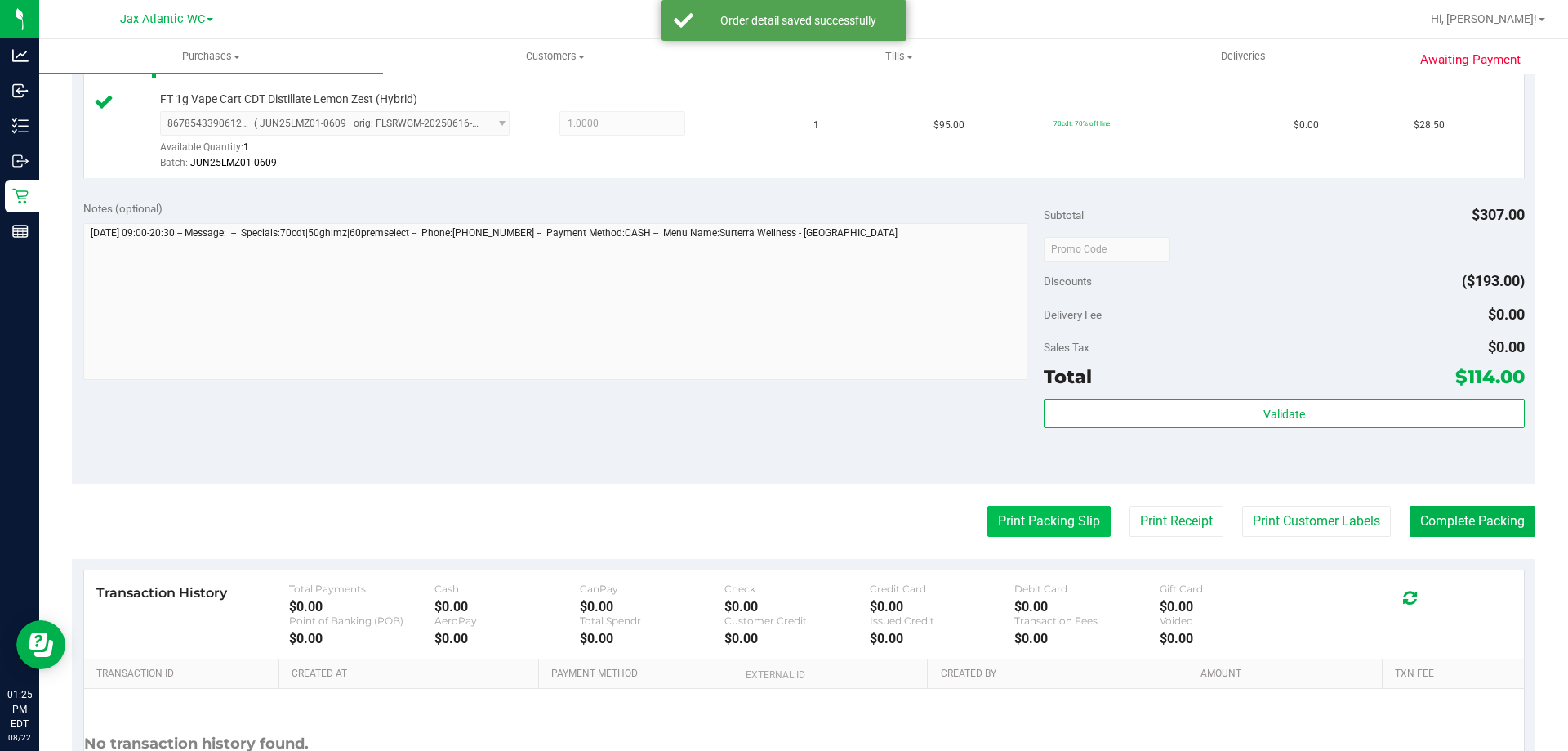
click at [1039, 520] on button "Print Packing Slip" at bounding box center [1049, 520] width 123 height 31
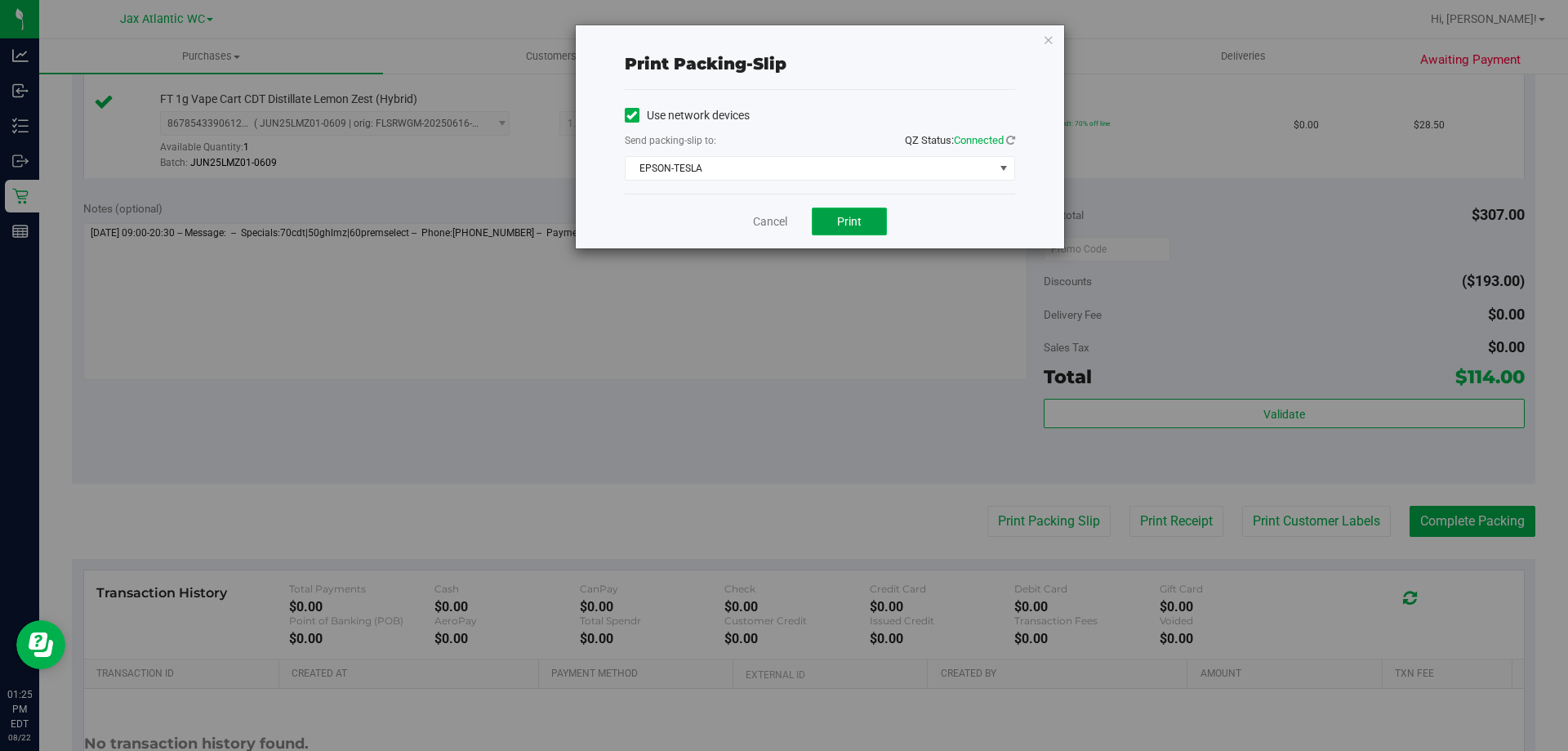
click at [845, 216] on span "Print" at bounding box center [849, 221] width 25 height 13
click at [779, 221] on link "Cancel" at bounding box center [769, 221] width 35 height 17
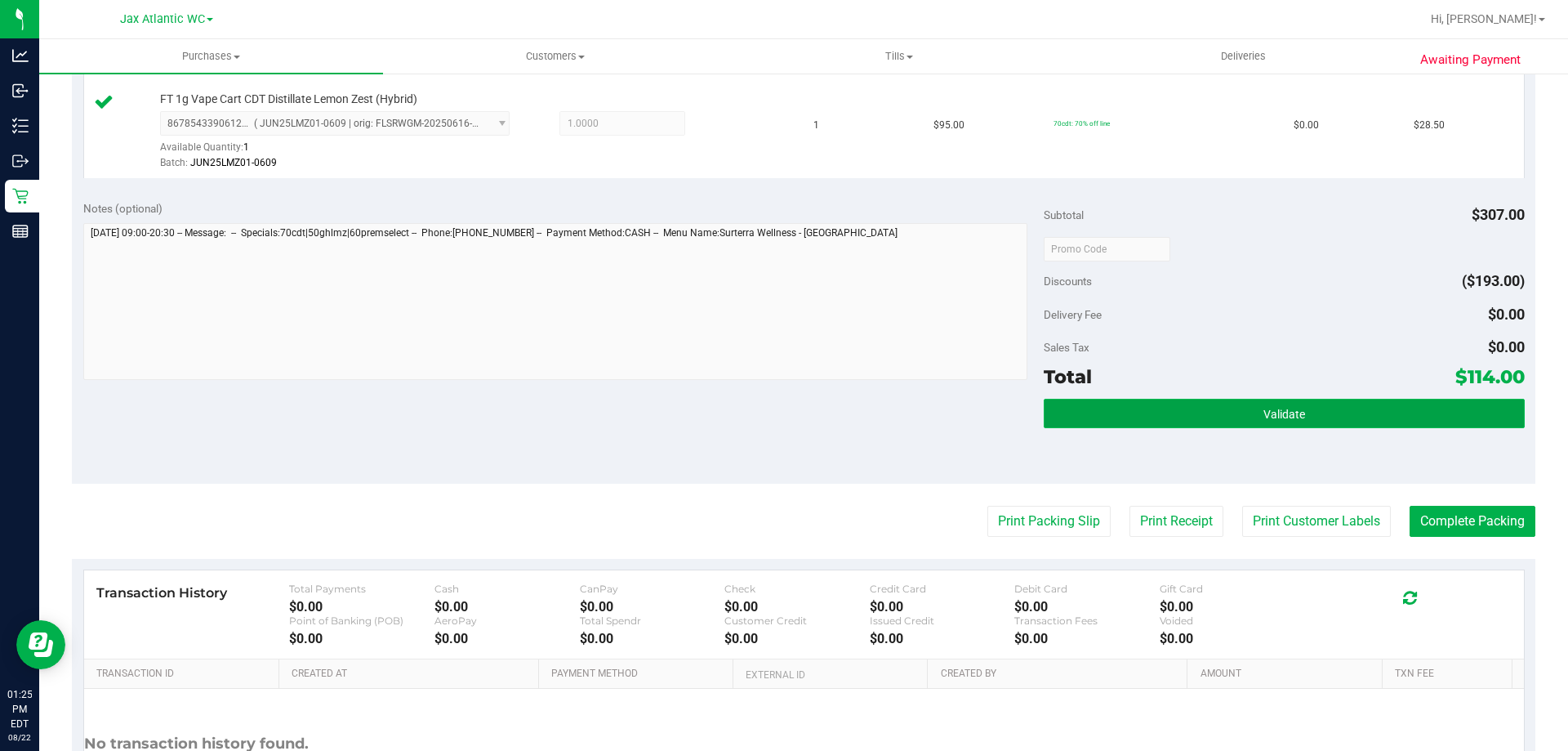
click at [1292, 418] on span "Validate" at bounding box center [1283, 414] width 42 height 13
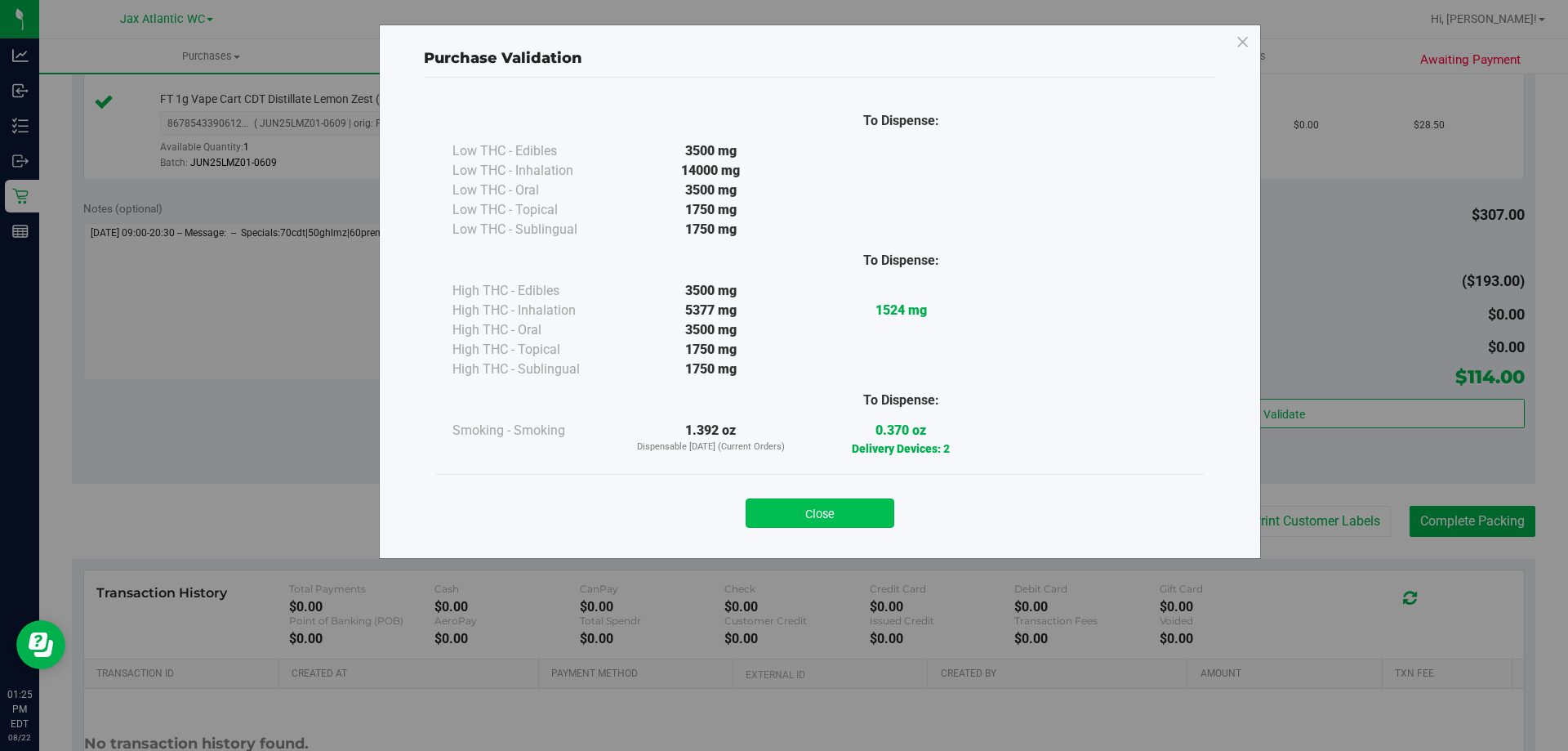
click at [865, 513] on button "Close" at bounding box center [820, 512] width 149 height 29
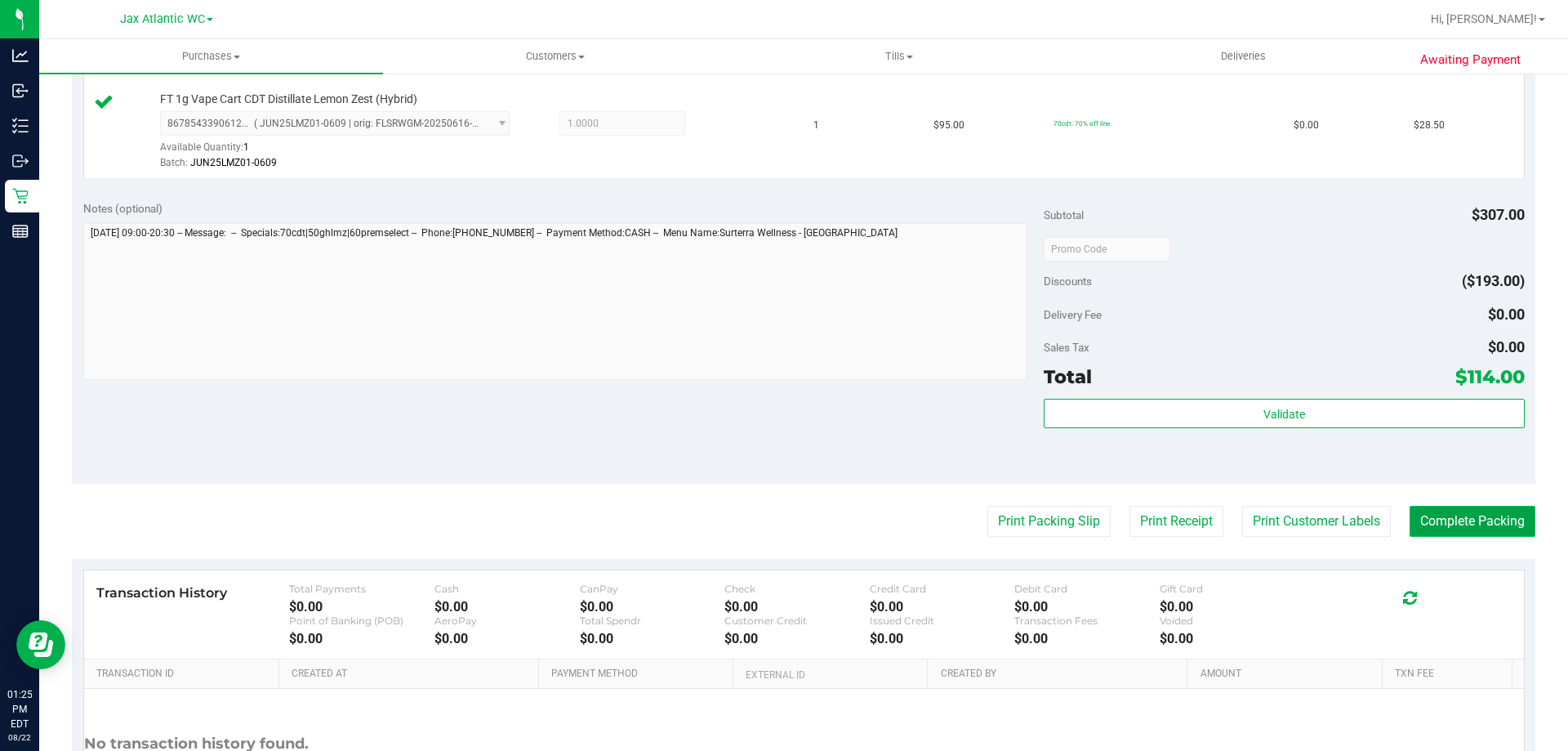
click at [1501, 523] on button "Complete Packing" at bounding box center [1472, 520] width 126 height 31
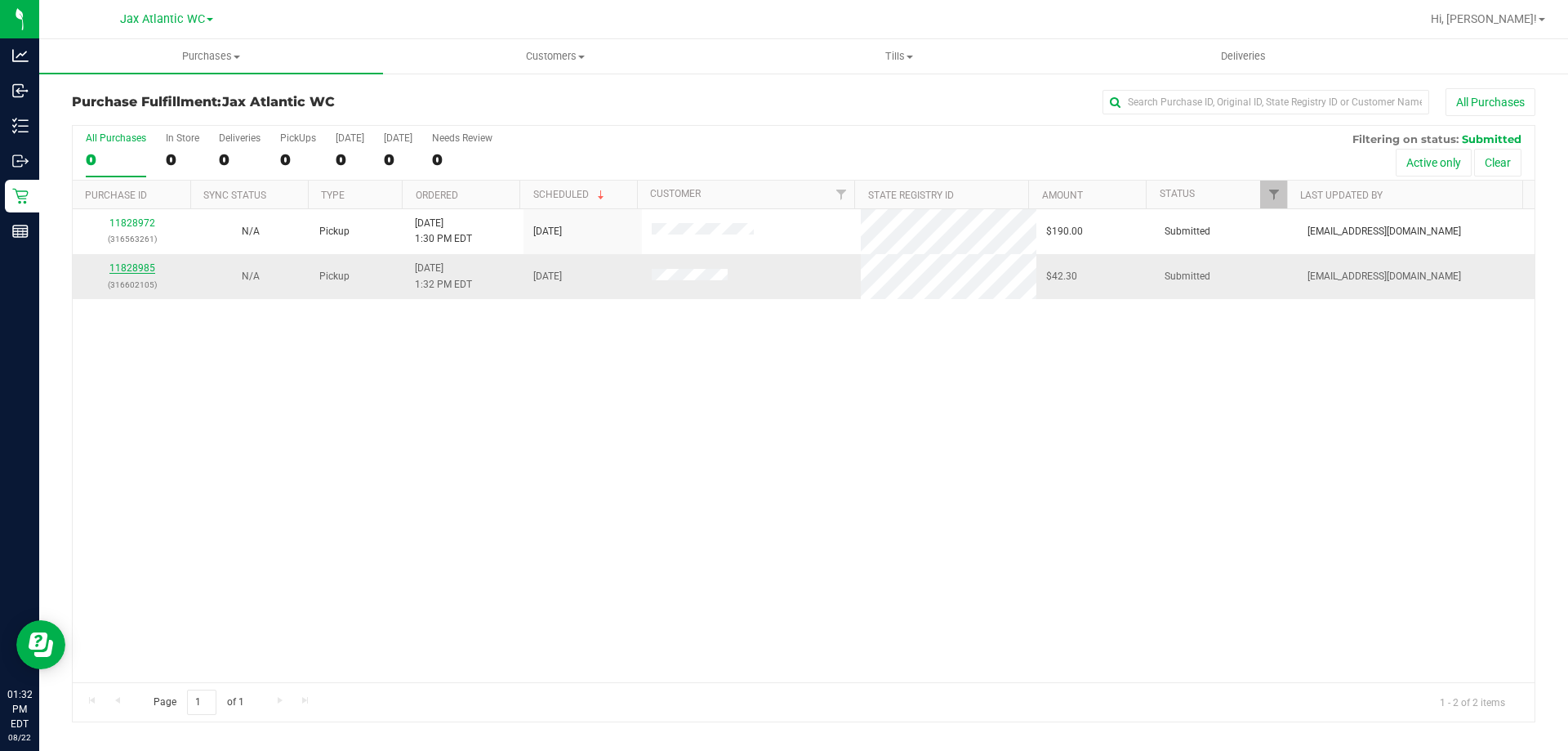
click at [133, 264] on link "11828985" at bounding box center [132, 268] width 46 height 12
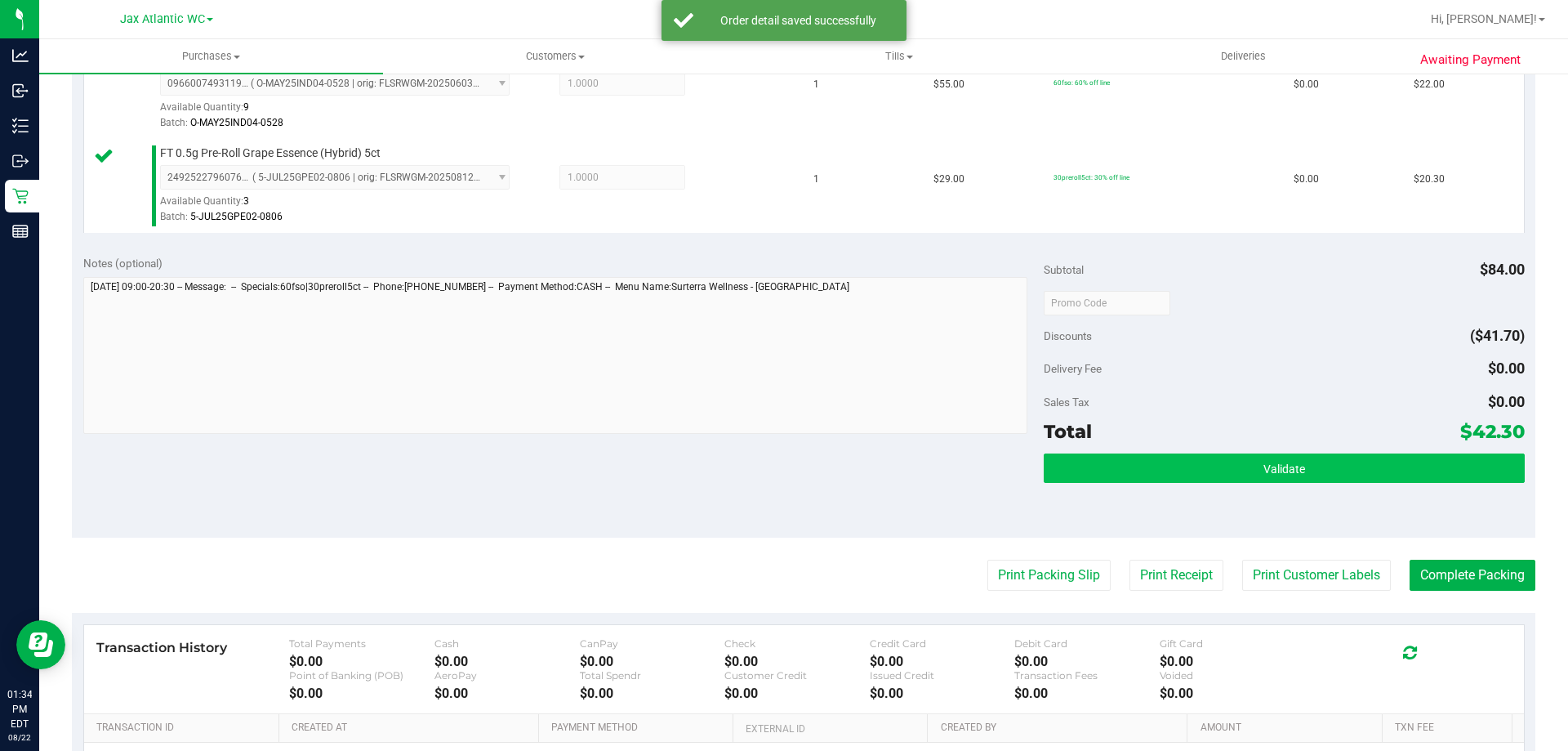
scroll to position [490, 0]
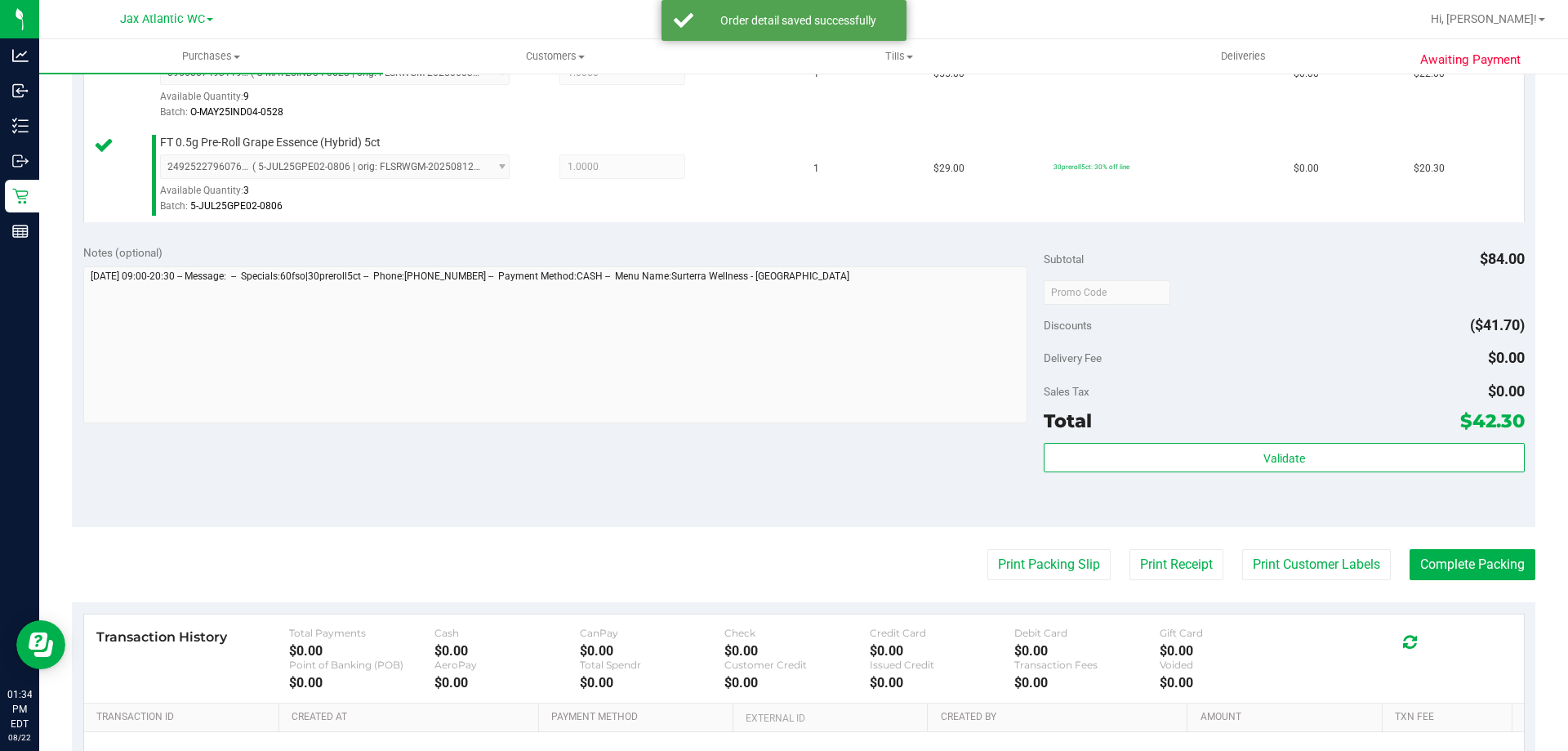
click at [1347, 428] on div "Total $42.30" at bounding box center [1283, 420] width 480 height 29
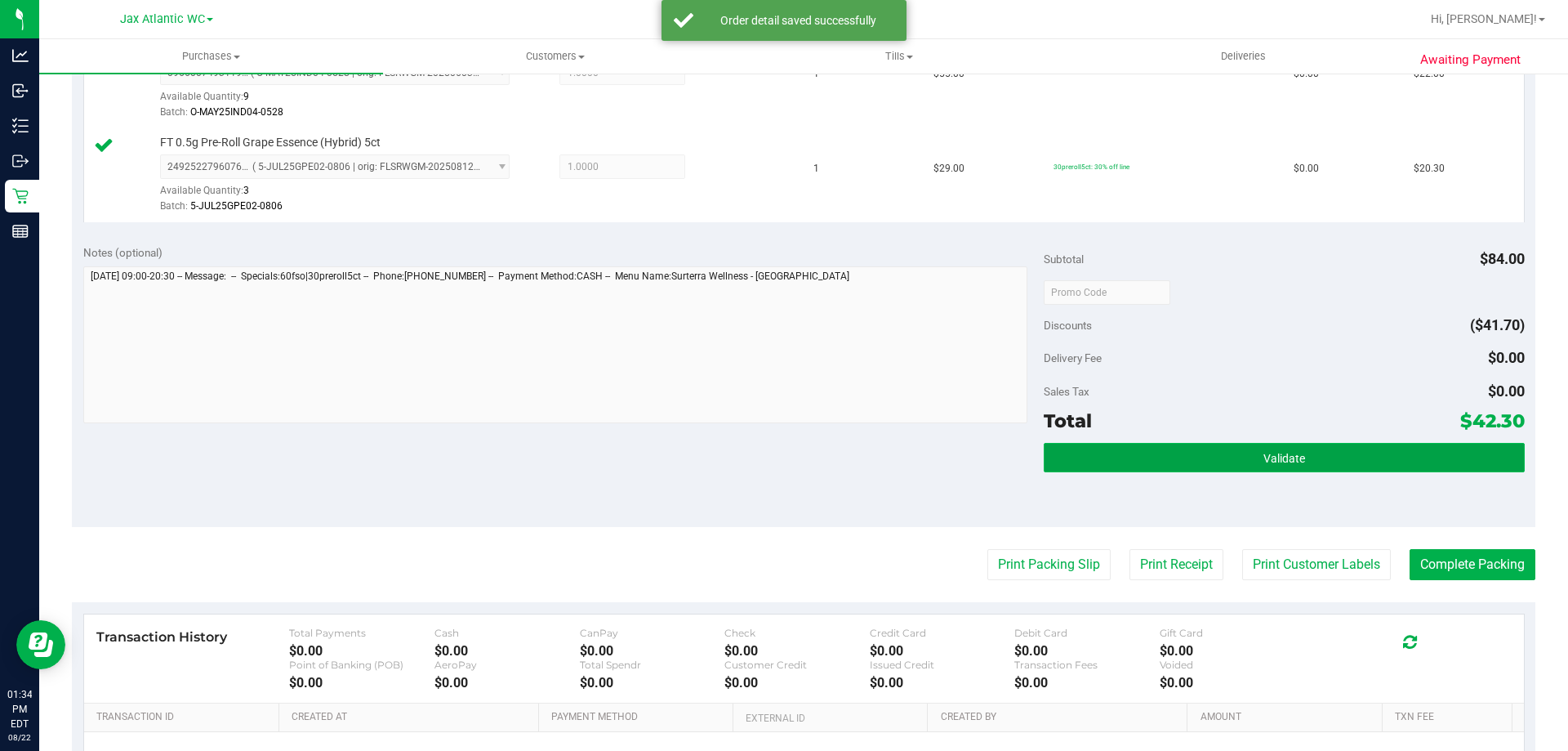
click at [1347, 444] on button "Validate" at bounding box center [1283, 457] width 480 height 29
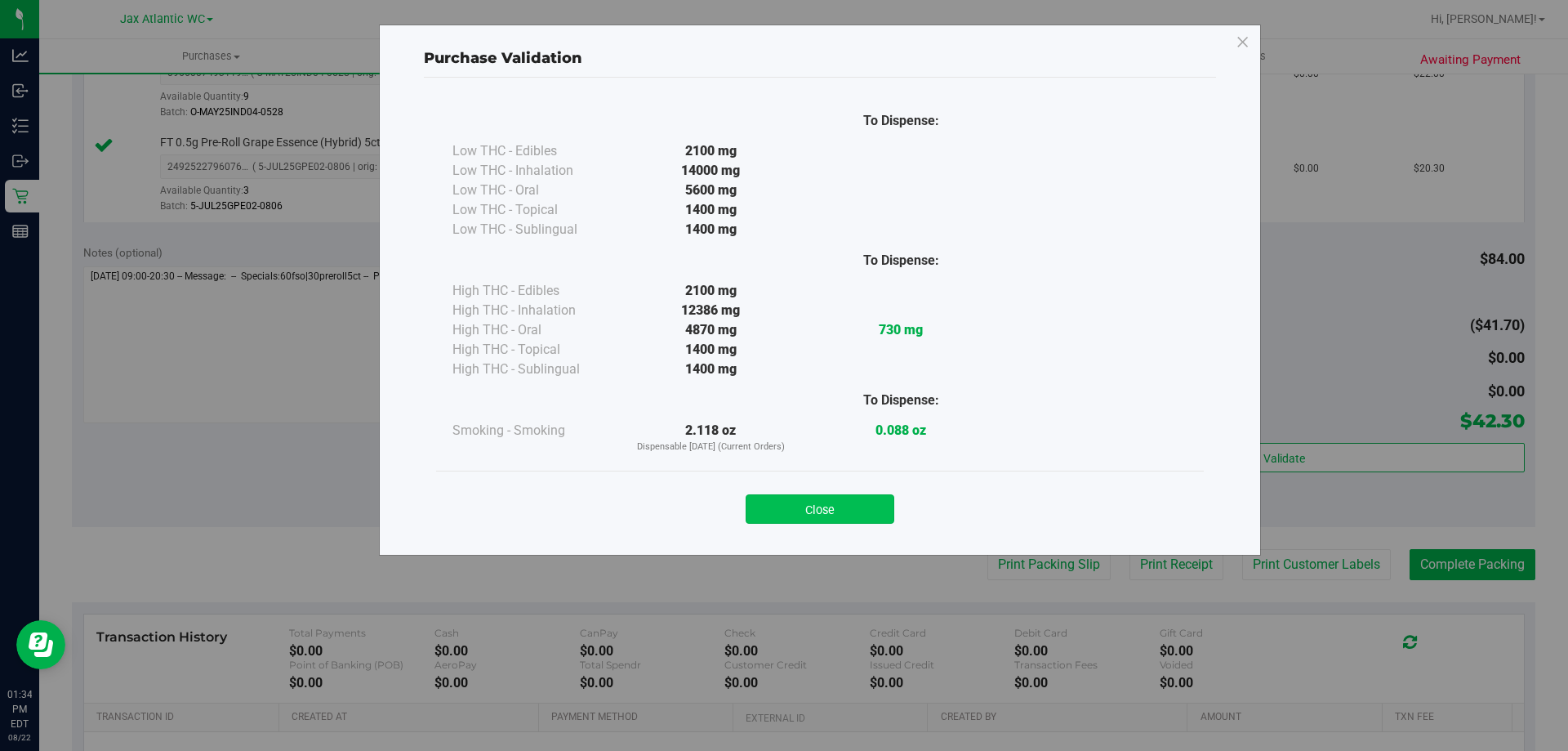
click at [859, 503] on button "Close" at bounding box center [820, 508] width 149 height 29
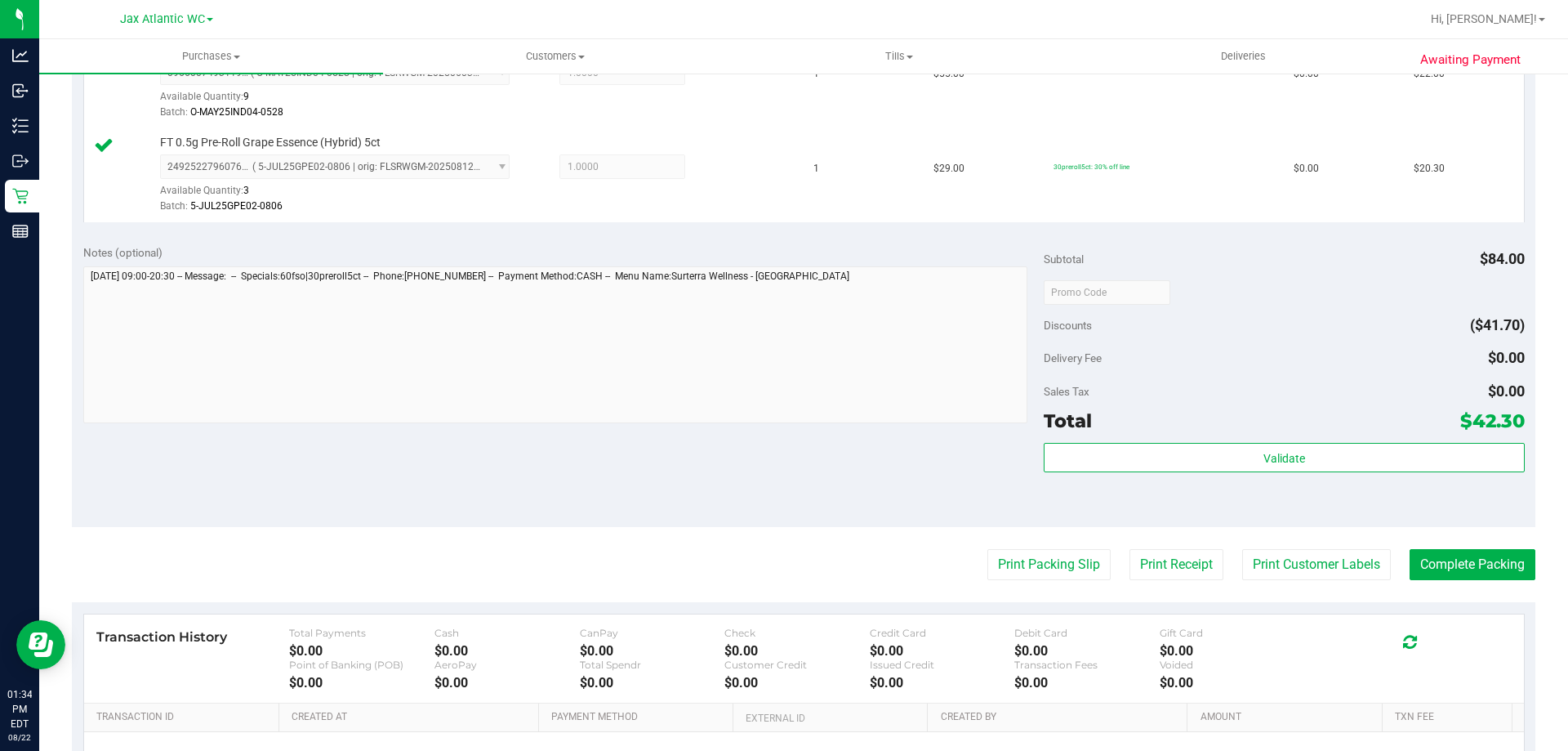
click at [1243, 472] on div "Validate" at bounding box center [1283, 458] width 480 height 31
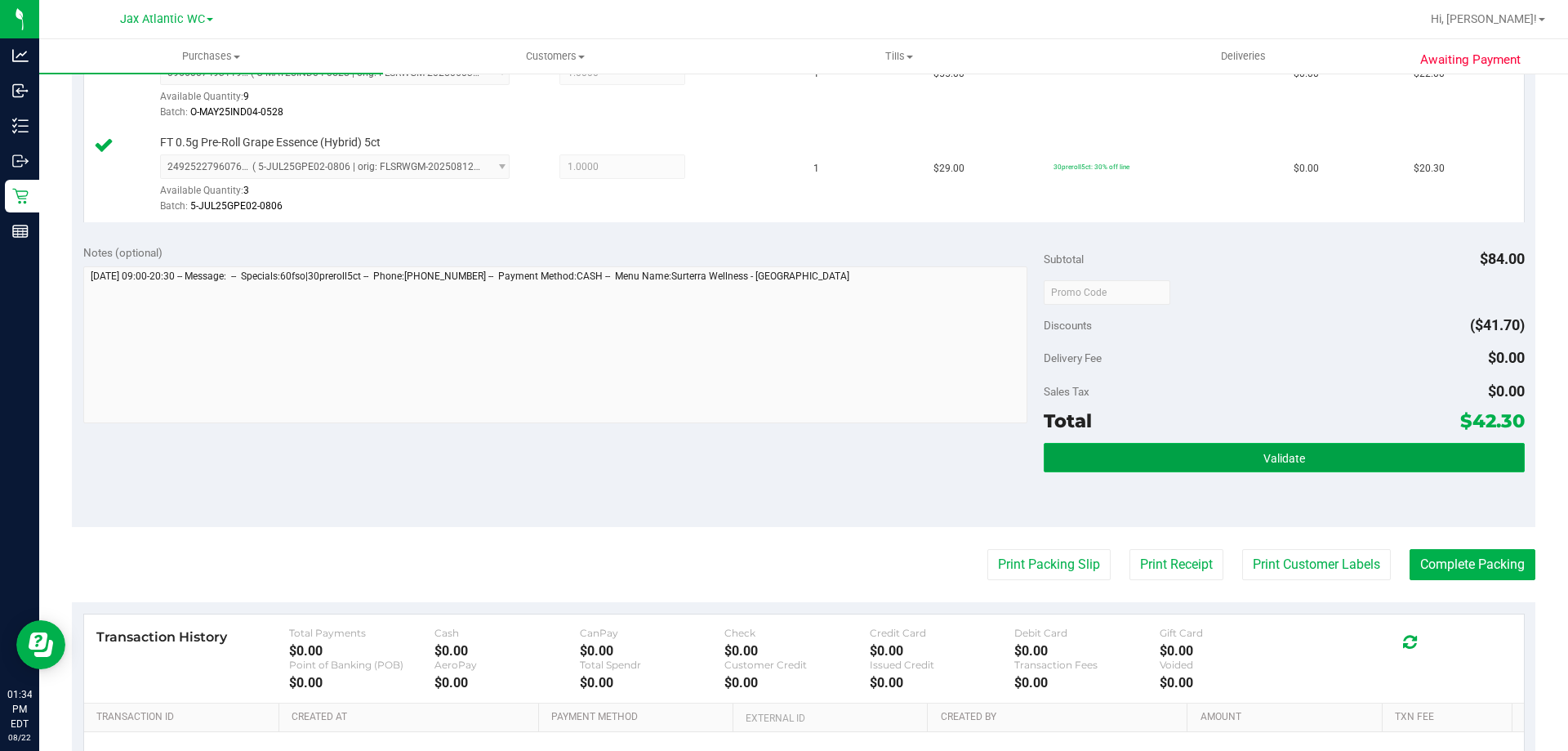
click at [1243, 461] on button "Validate" at bounding box center [1283, 457] width 480 height 29
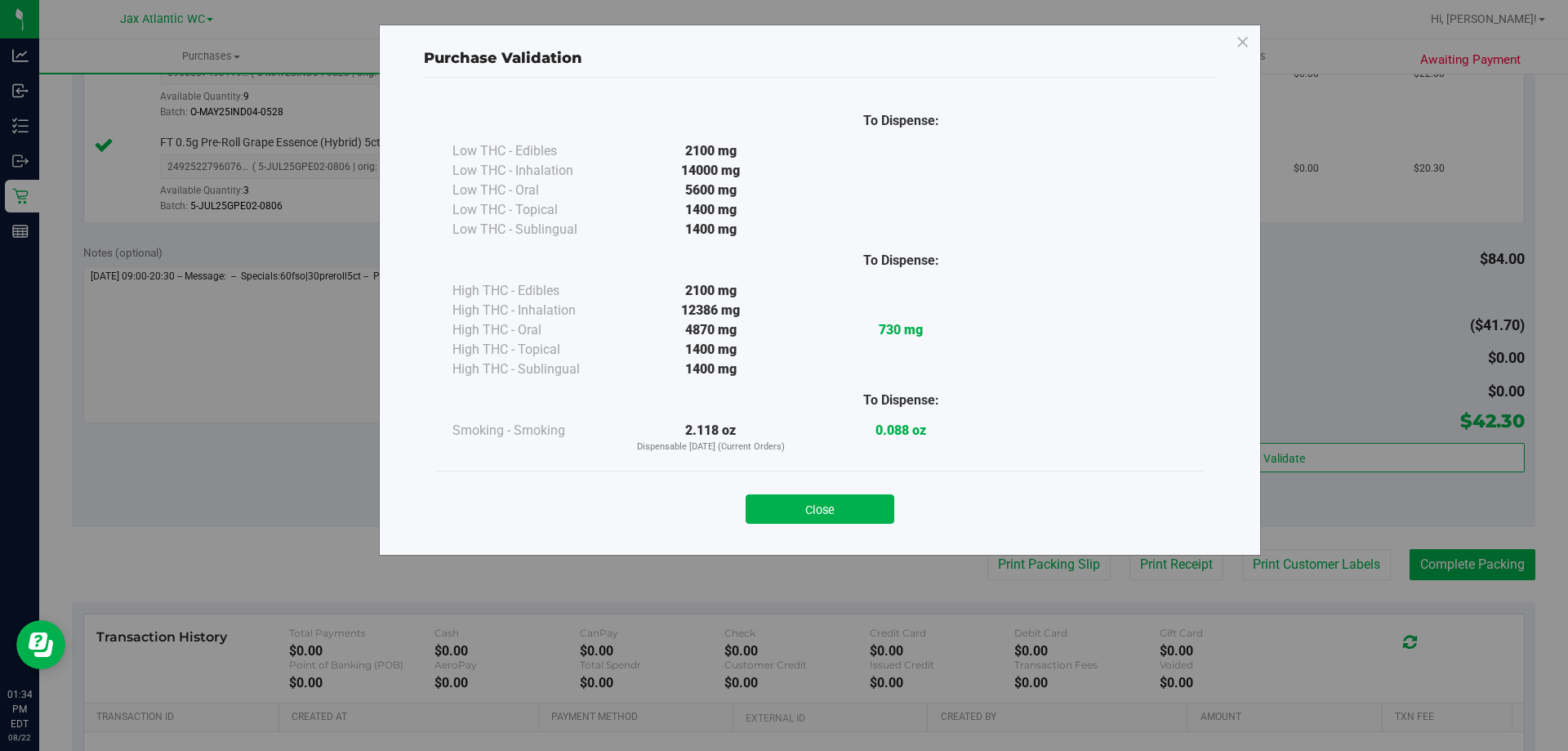
drag, startPoint x: 884, startPoint y: 503, endPoint x: 1122, endPoint y: 606, distance: 259.3
click at [884, 504] on button "Close" at bounding box center [820, 508] width 149 height 29
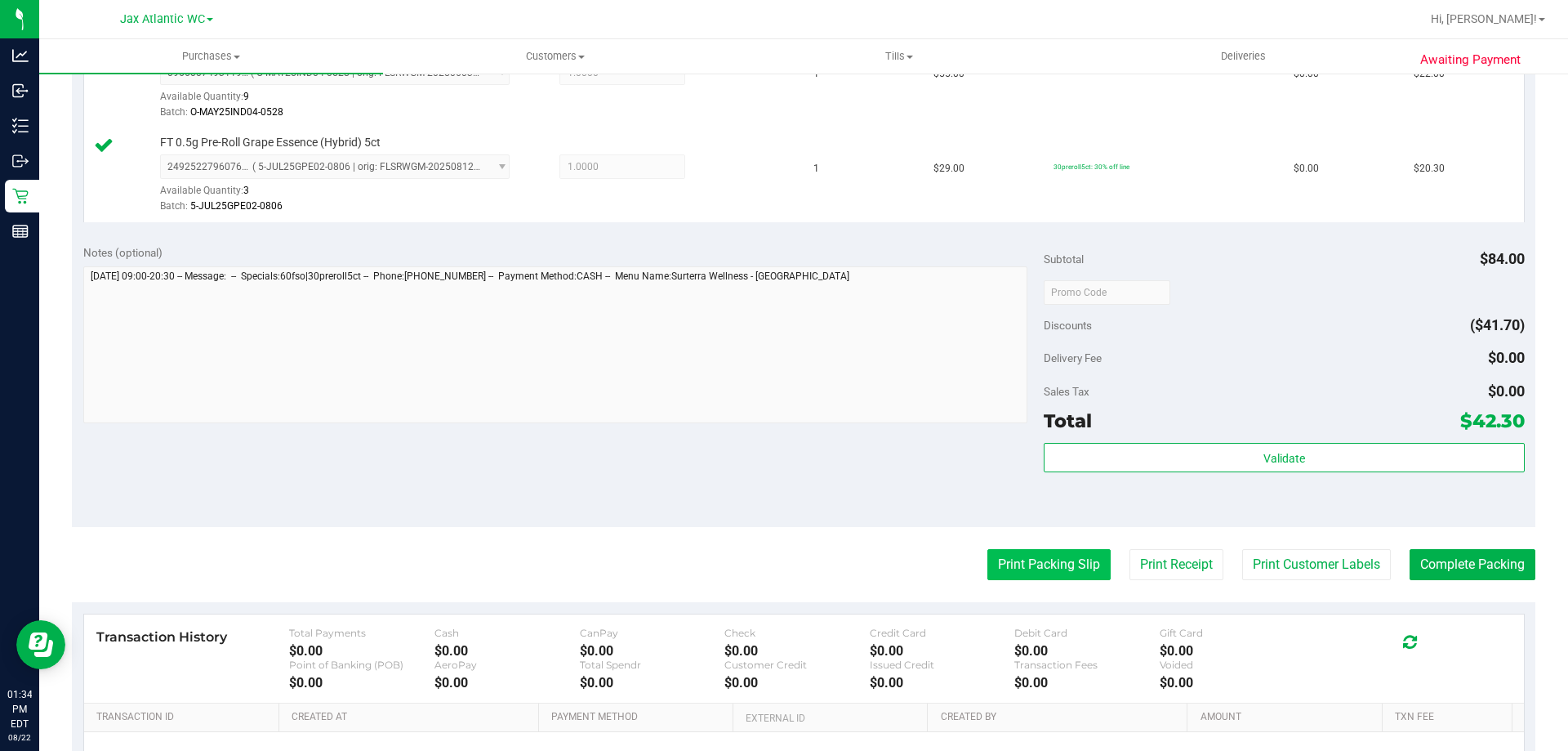
click at [1051, 568] on button "Print Packing Slip" at bounding box center [1049, 564] width 123 height 31
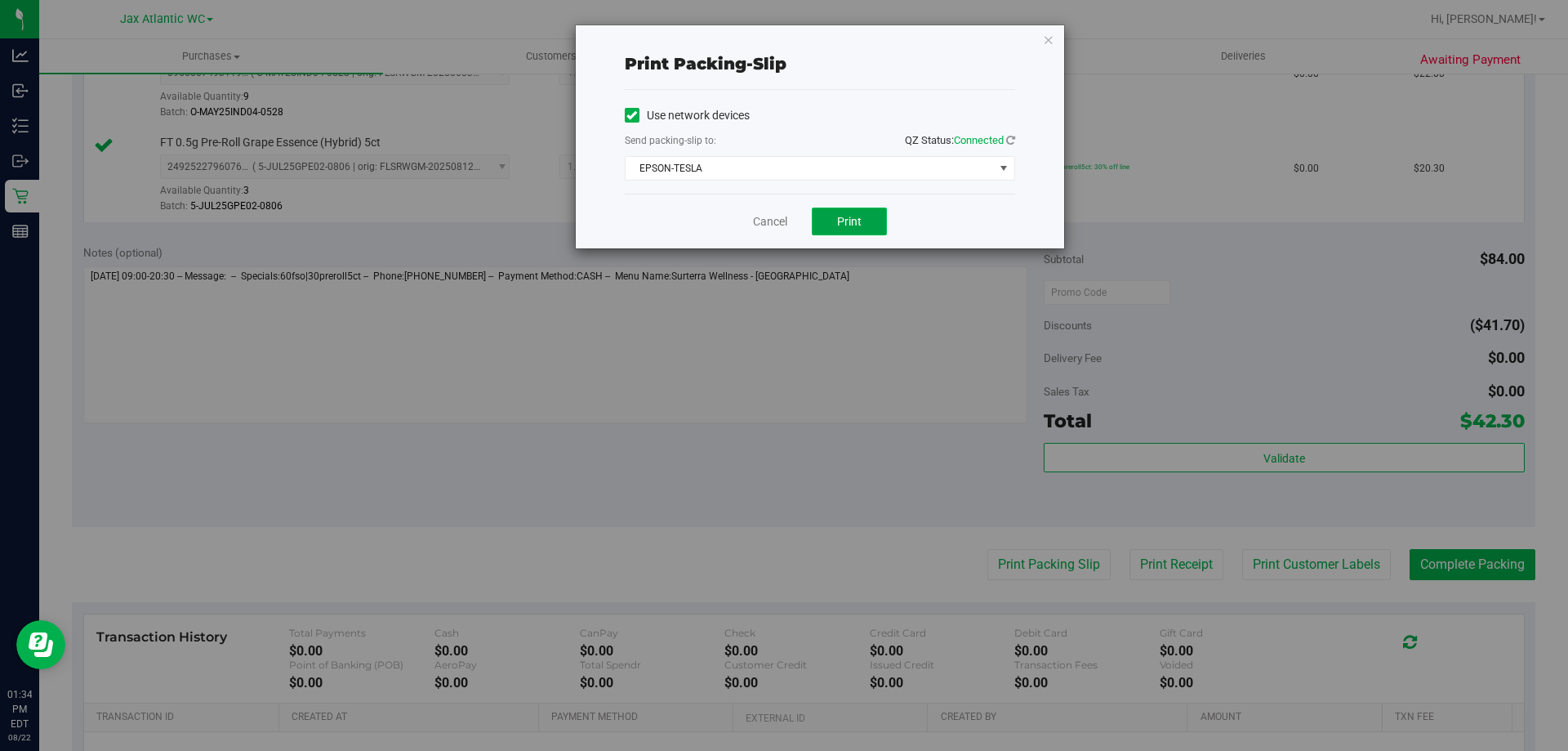
click at [876, 223] on button "Print" at bounding box center [849, 221] width 75 height 27
click at [777, 223] on link "Cancel" at bounding box center [769, 221] width 35 height 17
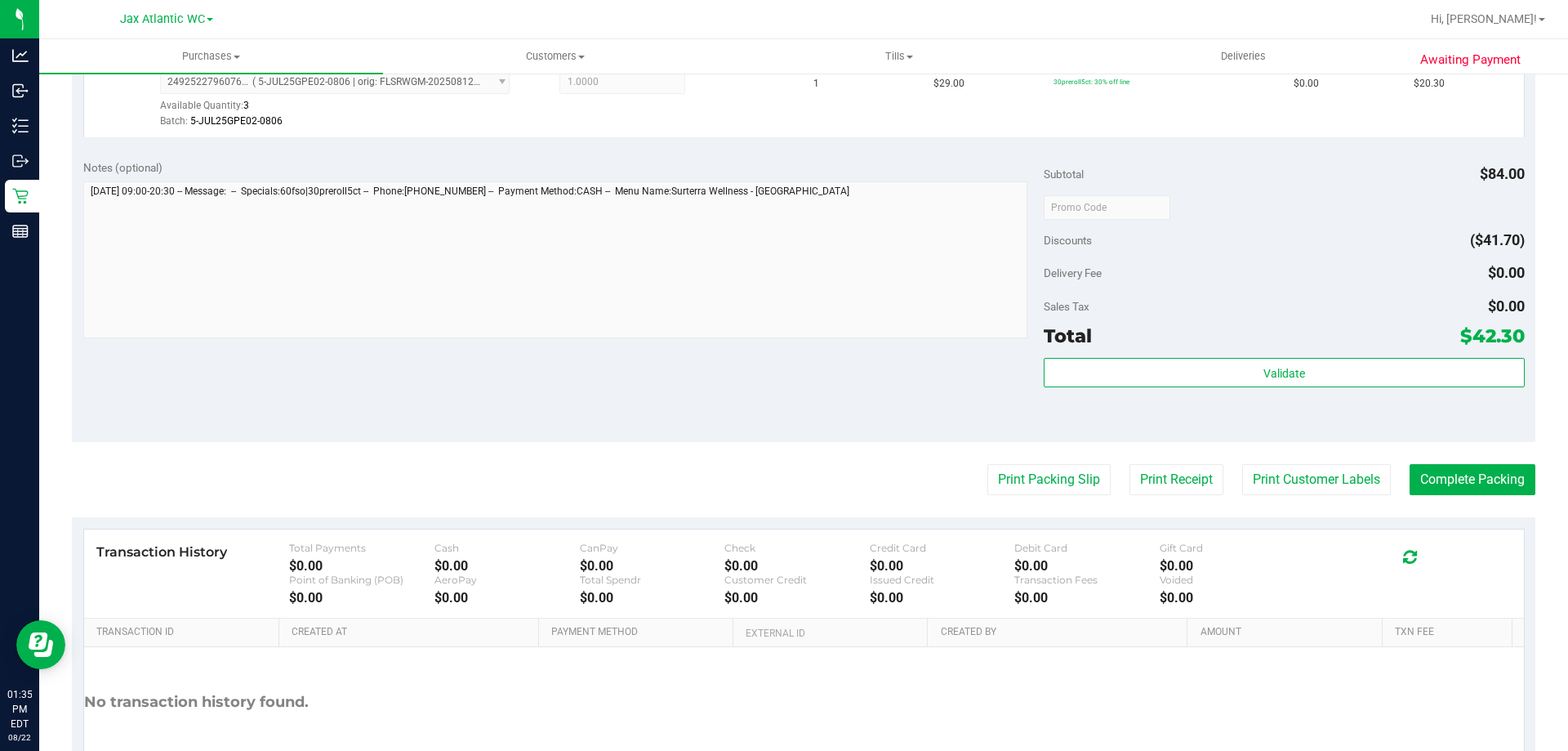
scroll to position [679, 0]
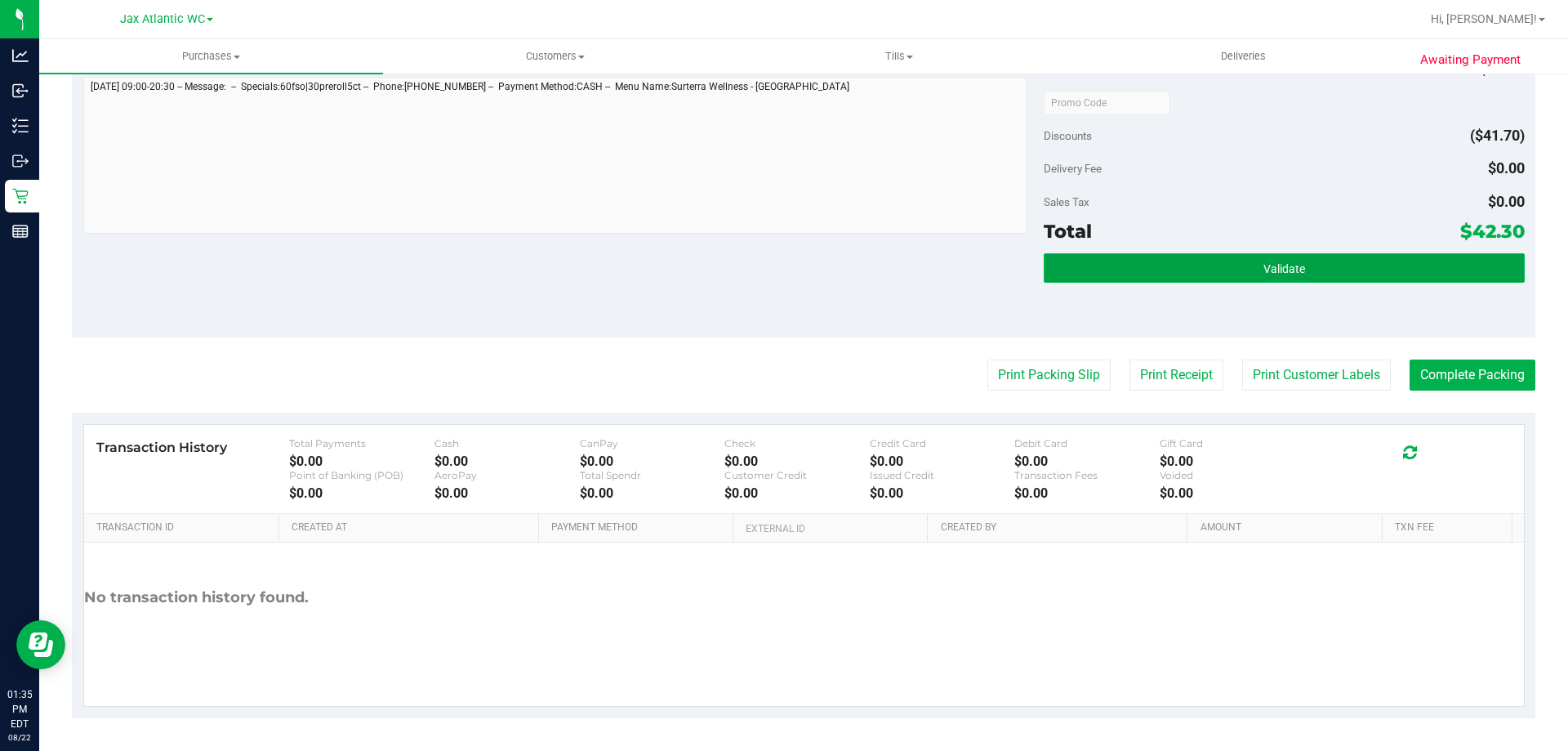
click at [1346, 263] on button "Validate" at bounding box center [1283, 268] width 480 height 29
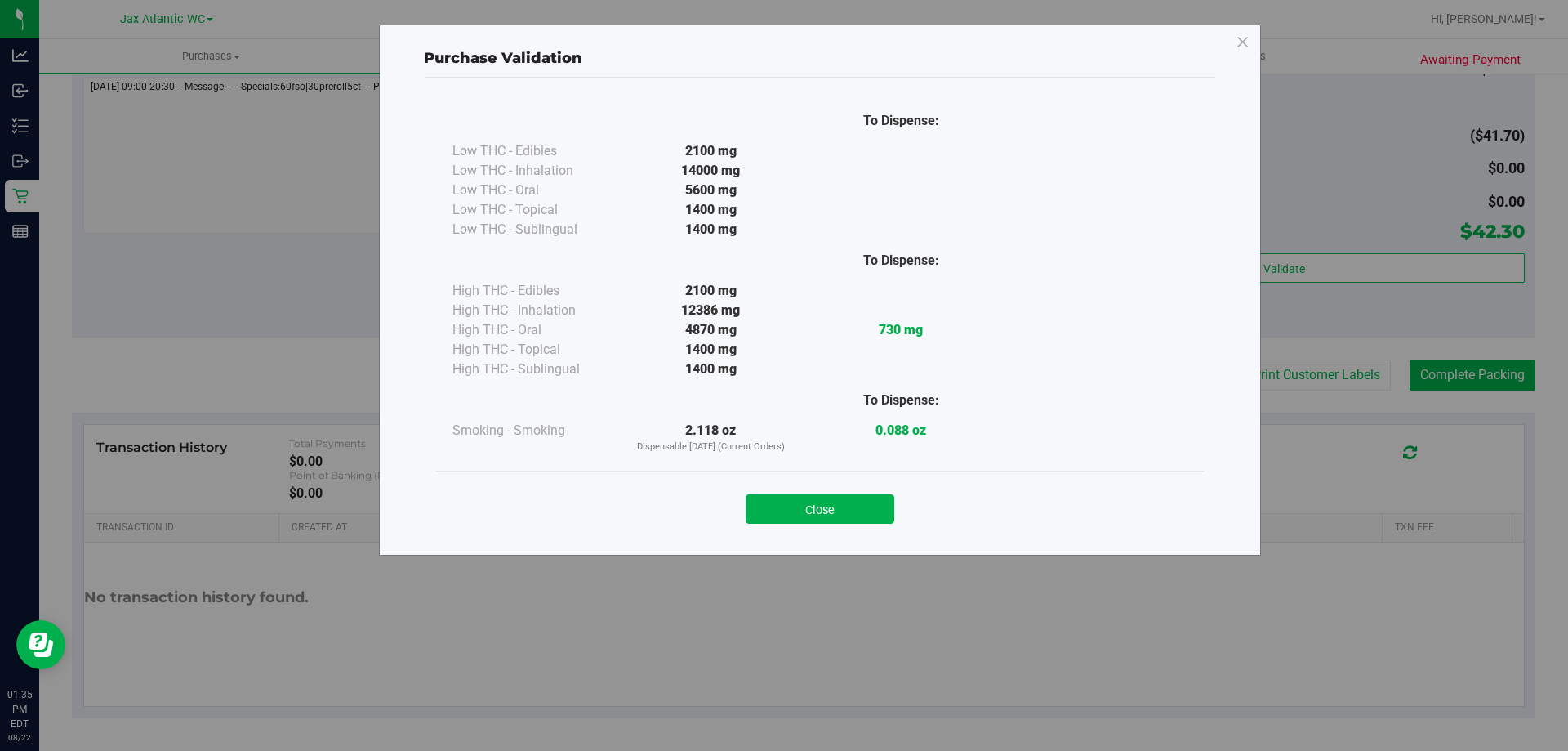
click at [863, 493] on div "Close" at bounding box center [820, 504] width 743 height 41
click at [823, 512] on button "Close" at bounding box center [820, 508] width 149 height 29
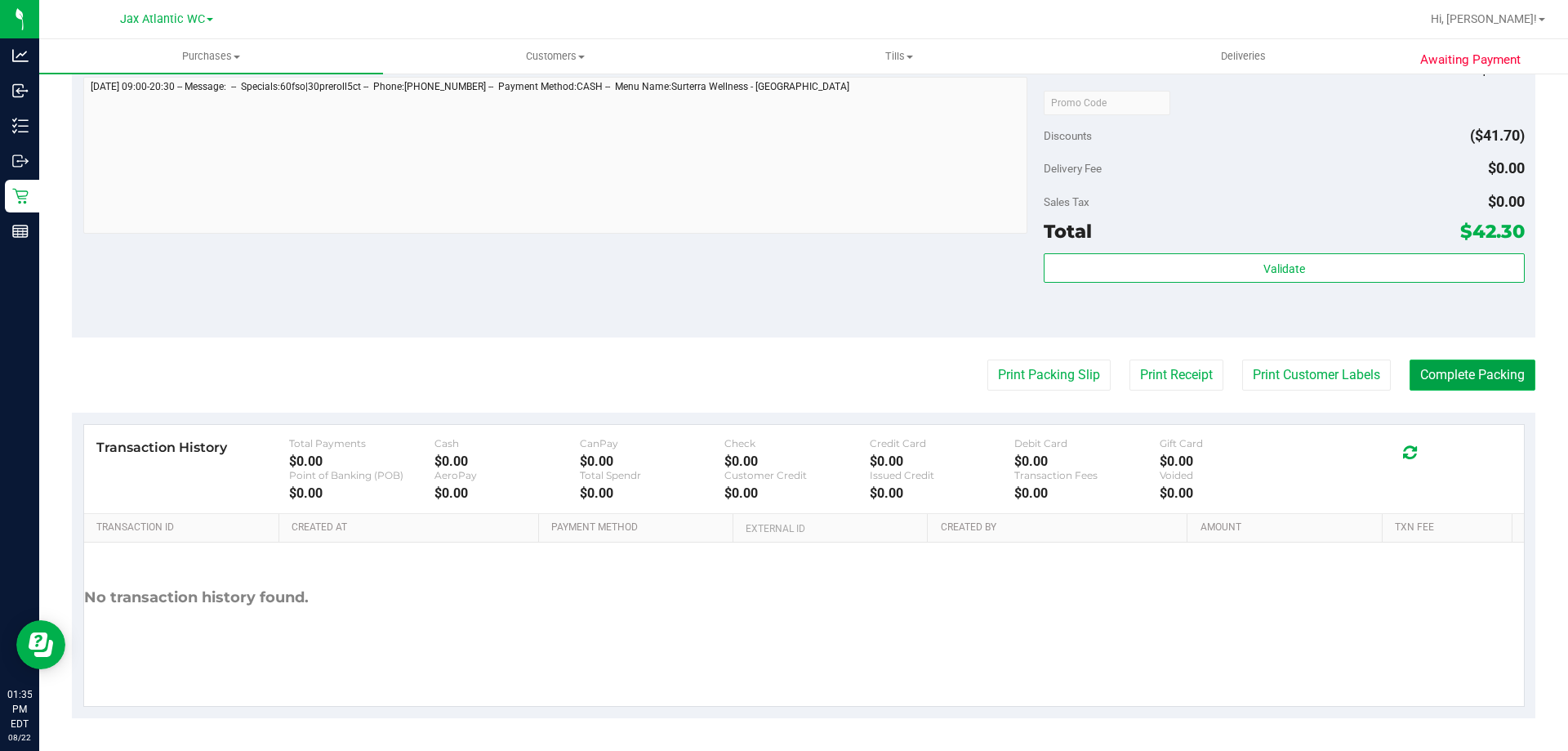
click at [1432, 373] on button "Complete Packing" at bounding box center [1472, 374] width 126 height 31
